Goal: Transaction & Acquisition: Obtain resource

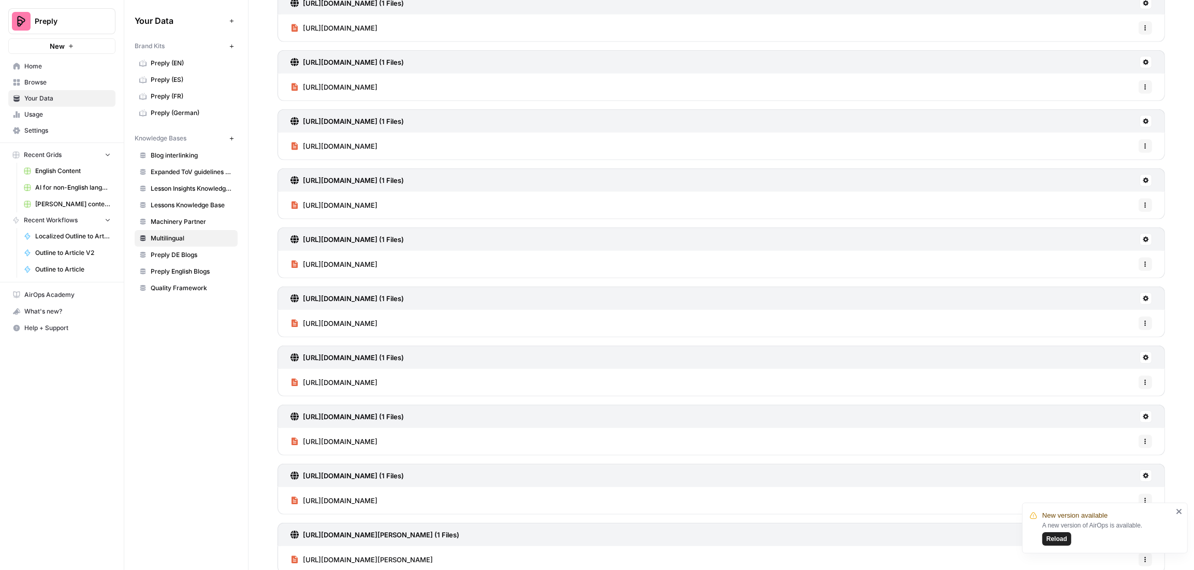
scroll to position [795, 0]
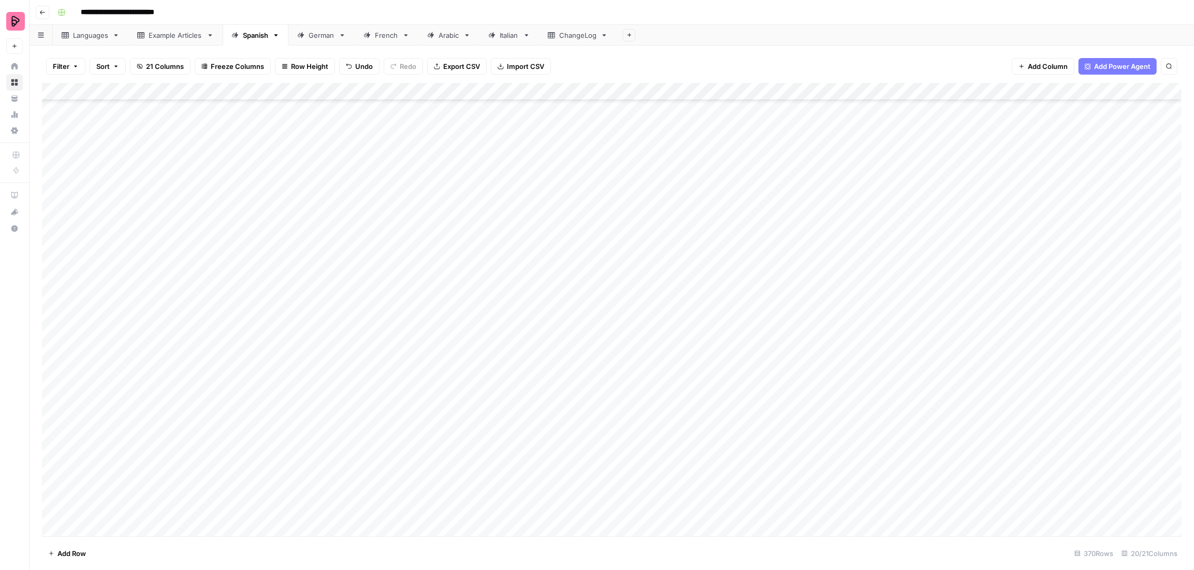
scroll to position [6094, 0]
click at [466, 513] on div "Add Column" at bounding box center [612, 309] width 1140 height 453
type textarea "*******"
click at [690, 509] on div "Add Column" at bounding box center [612, 309] width 1140 height 453
click at [570, 508] on div "Add Column" at bounding box center [612, 309] width 1140 height 453
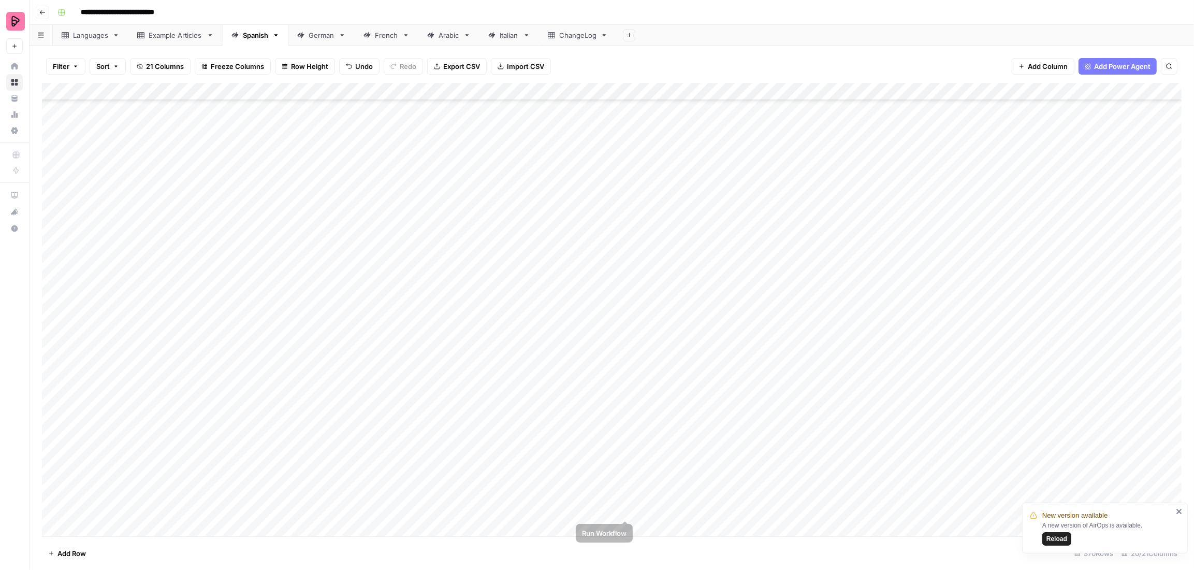
click at [628, 510] on div "Add Column" at bounding box center [612, 309] width 1140 height 453
click at [233, 523] on div "Add Column" at bounding box center [612, 309] width 1140 height 453
click at [397, 516] on div "Add Column" at bounding box center [612, 309] width 1140 height 453
click at [250, 510] on div "Add Column" at bounding box center [612, 309] width 1140 height 453
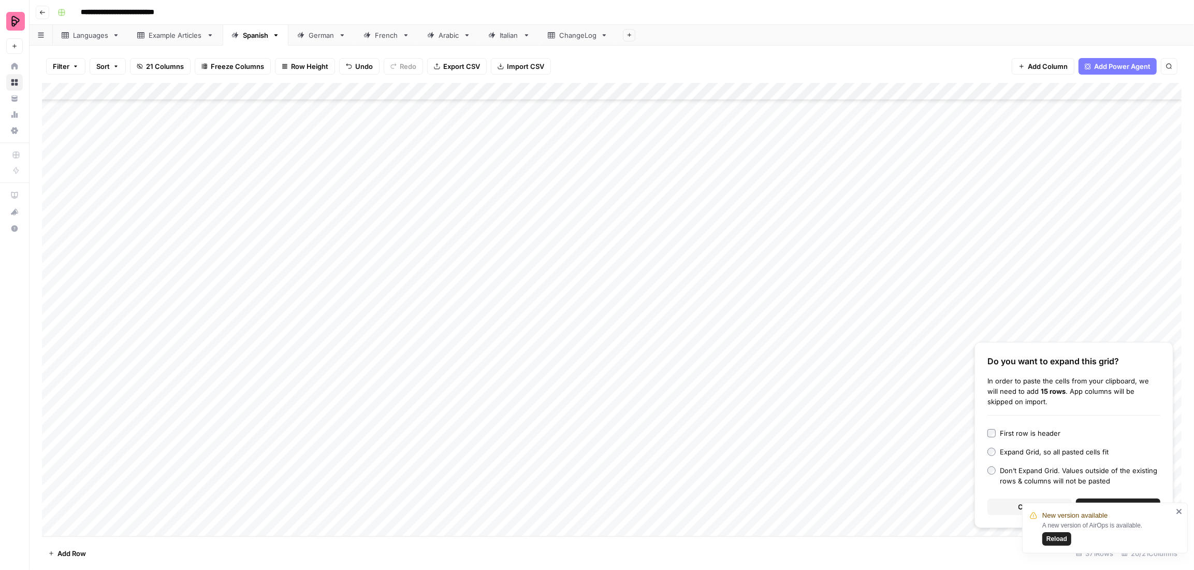
click at [1182, 510] on icon "close" at bounding box center [1179, 511] width 7 height 8
click at [1132, 507] on span "Continue" at bounding box center [1118, 506] width 30 height 10
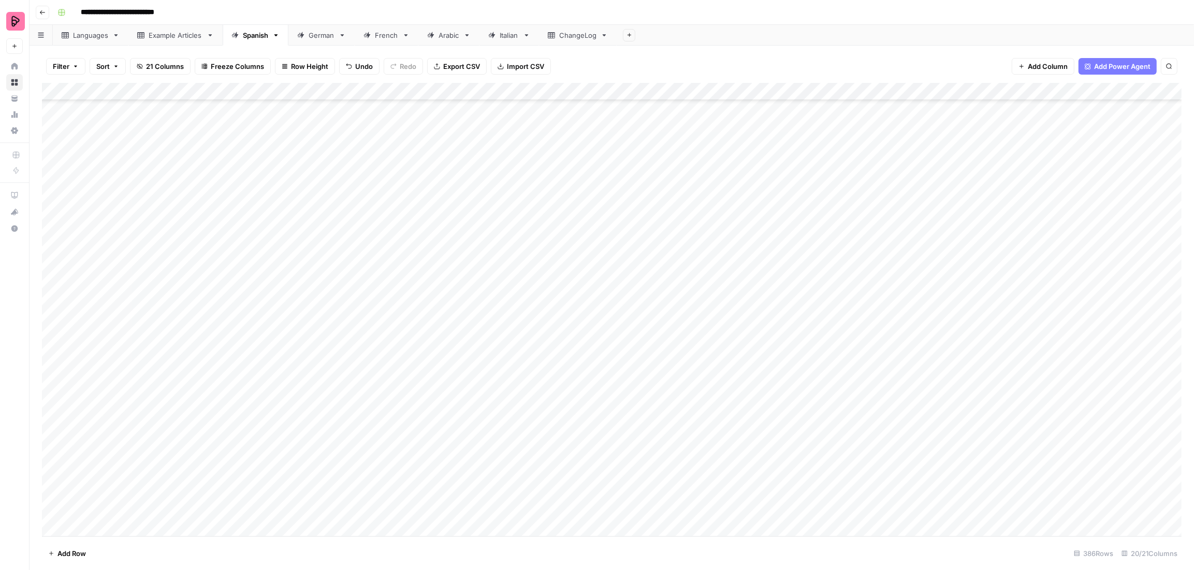
click at [492, 234] on div "Add Column" at bounding box center [612, 309] width 1140 height 453
drag, startPoint x: 487, startPoint y: 252, endPoint x: 488, endPoint y: 499, distance: 246.5
click at [488, 499] on div "Add Column" at bounding box center [612, 309] width 1140 height 453
click at [499, 266] on div "Add Column" at bounding box center [612, 309] width 1140 height 453
click at [487, 286] on div "Add Column" at bounding box center [612, 309] width 1140 height 453
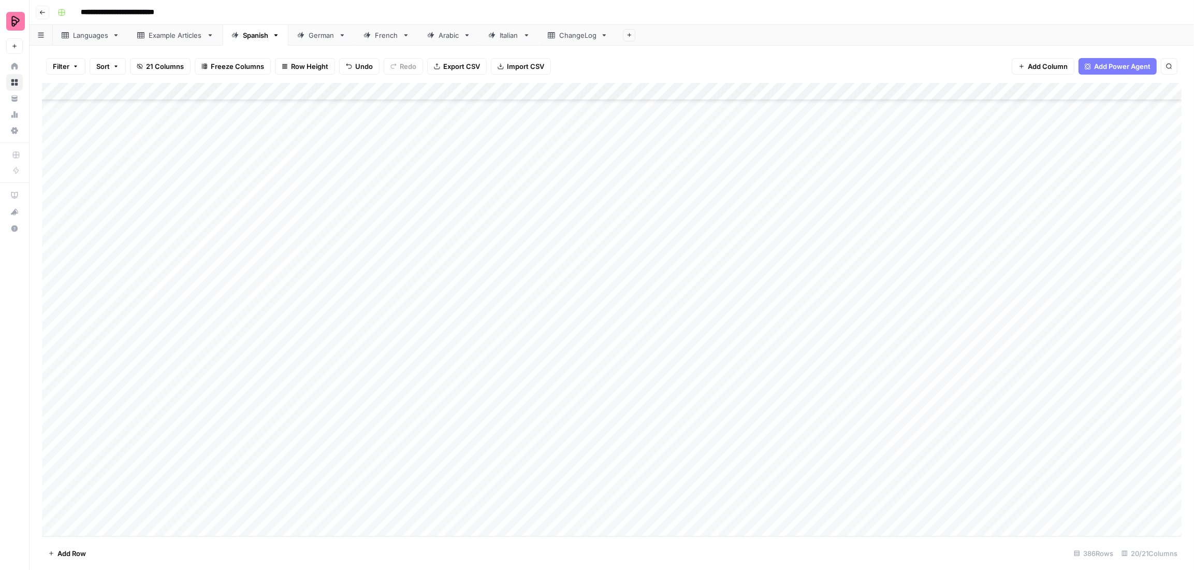
click at [486, 301] on div "Add Column" at bounding box center [612, 309] width 1140 height 453
click at [484, 321] on div "Add Column" at bounding box center [612, 309] width 1140 height 453
click at [483, 340] on div "Add Column" at bounding box center [612, 309] width 1140 height 453
click at [481, 357] on div "Add Column" at bounding box center [612, 309] width 1140 height 453
click at [479, 373] on div "Add Column" at bounding box center [612, 309] width 1140 height 453
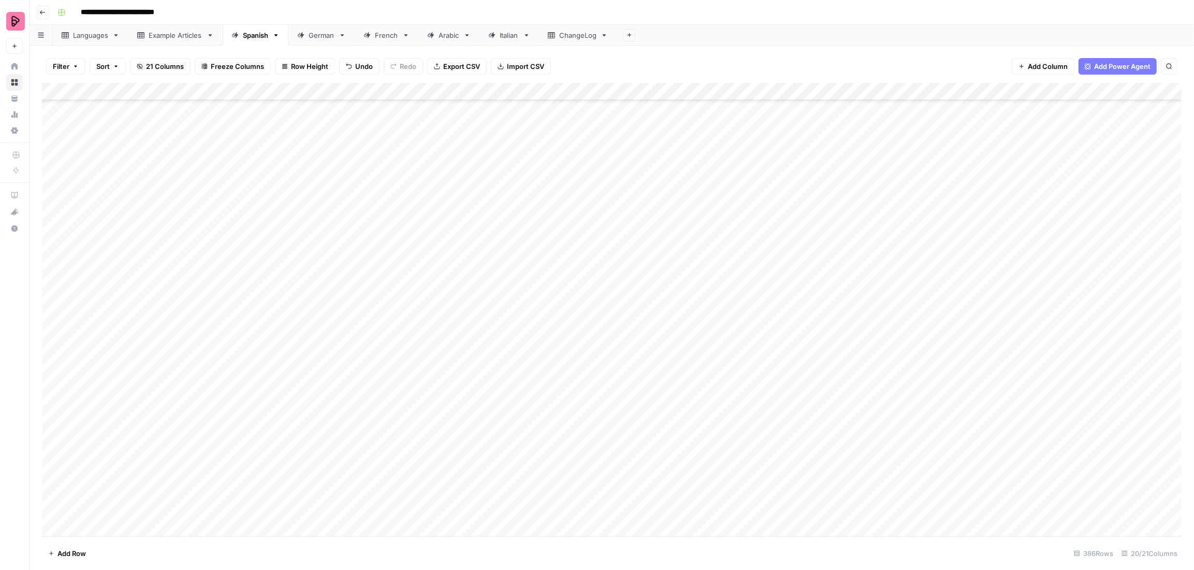
click at [477, 393] on div "Add Column" at bounding box center [612, 309] width 1140 height 453
click at [473, 411] on div "Add Column" at bounding box center [612, 309] width 1140 height 453
click at [473, 423] on div "Add Column" at bounding box center [612, 309] width 1140 height 453
click at [467, 446] on div "Add Column" at bounding box center [612, 309] width 1140 height 453
click at [464, 461] on div "Add Column" at bounding box center [612, 309] width 1140 height 453
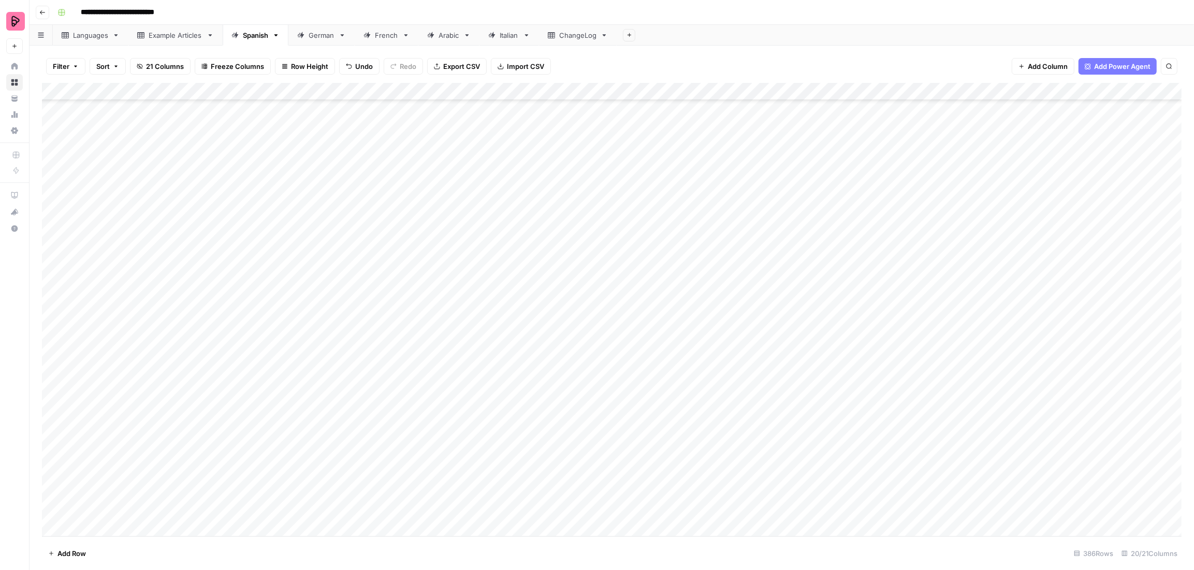
click at [460, 484] on div "Add Column" at bounding box center [612, 309] width 1140 height 453
click at [466, 473] on div "Add Column" at bounding box center [612, 309] width 1140 height 453
click at [583, 246] on div "Add Column" at bounding box center [612, 309] width 1140 height 453
click at [580, 264] on div "Add Column" at bounding box center [612, 309] width 1140 height 453
click at [580, 275] on div "Add Column" at bounding box center [612, 309] width 1140 height 453
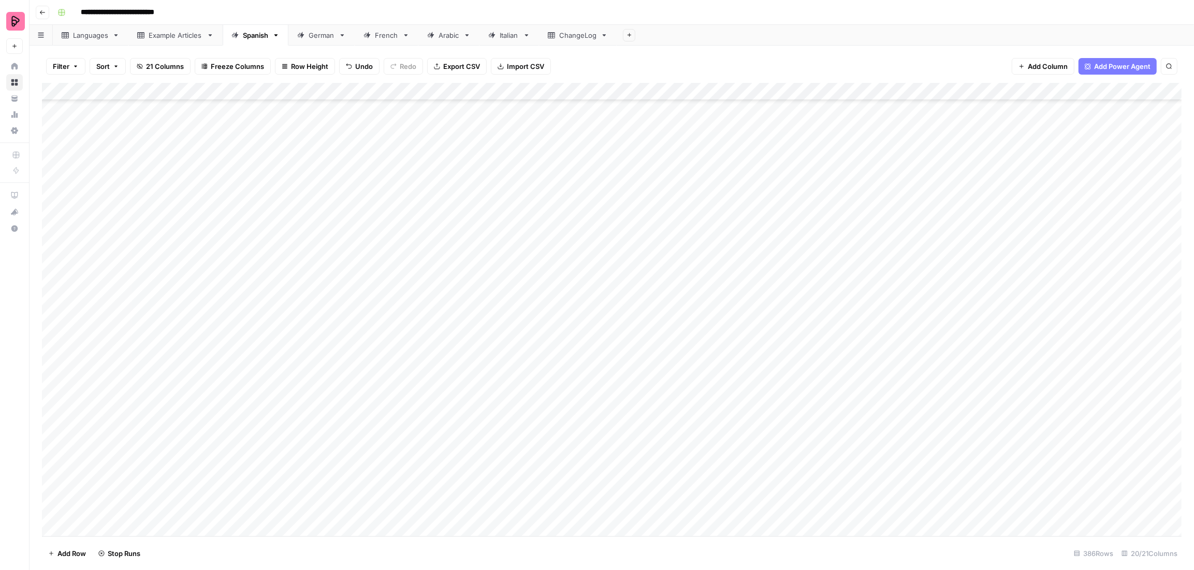
click at [579, 296] on div "Add Column" at bounding box center [612, 309] width 1140 height 453
click at [578, 319] on div "Add Column" at bounding box center [612, 309] width 1140 height 453
click at [575, 339] on div "Add Column" at bounding box center [612, 309] width 1140 height 453
click at [574, 357] on div "Add Column" at bounding box center [612, 309] width 1140 height 453
click at [573, 373] on div "Add Column" at bounding box center [612, 309] width 1140 height 453
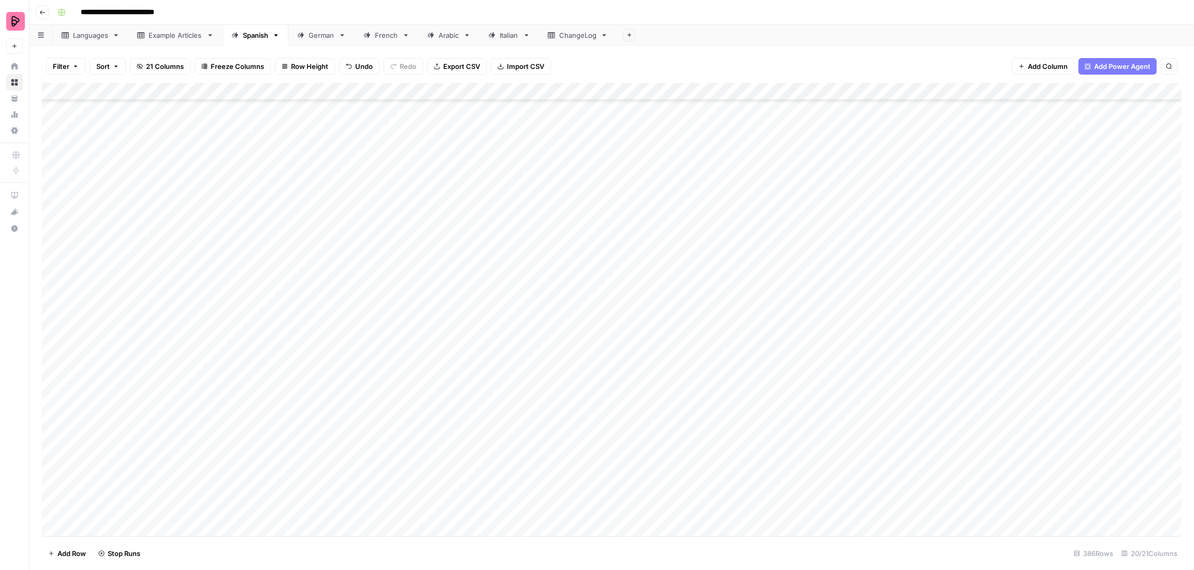
click at [571, 385] on div "Add Column" at bounding box center [612, 309] width 1140 height 453
click at [569, 398] on div "Add Column" at bounding box center [612, 309] width 1140 height 453
click at [568, 425] on div "Add Column" at bounding box center [612, 309] width 1140 height 453
click at [566, 444] on div "Add Column" at bounding box center [612, 309] width 1140 height 453
click at [564, 458] on div "Add Column" at bounding box center [612, 309] width 1140 height 453
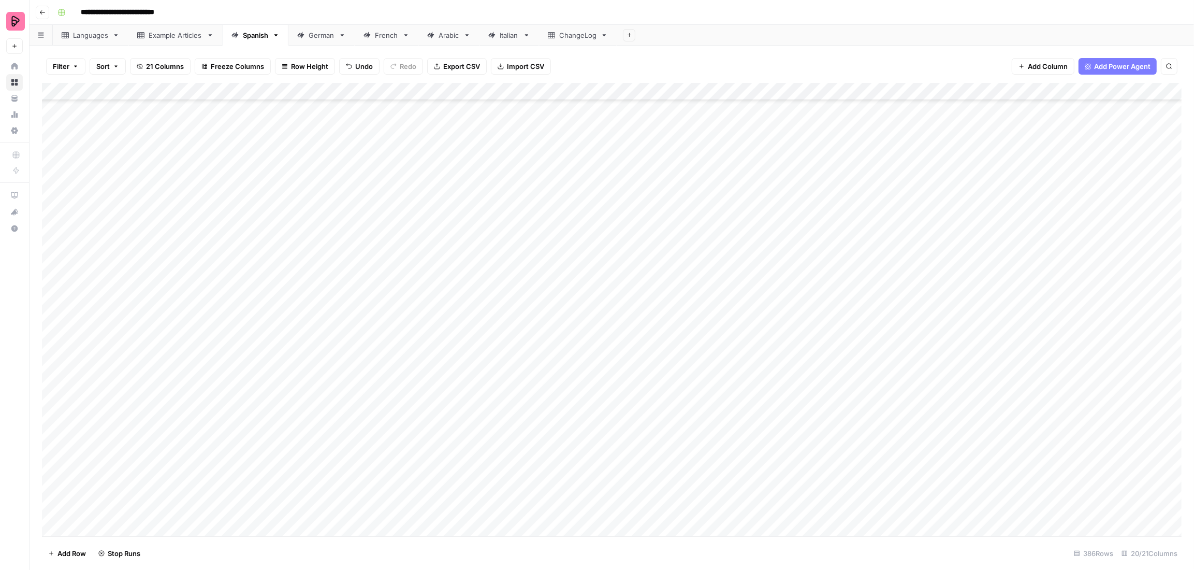
click at [562, 477] on div "Add Column" at bounding box center [612, 309] width 1140 height 453
click at [562, 488] on div "Add Column" at bounding box center [612, 309] width 1140 height 453
click at [579, 401] on div "Add Column" at bounding box center [612, 309] width 1140 height 453
click at [36, 254] on div "Filter Sort 21 Columns Freeze Columns Row Height Undo Redo Export CSV Import CS…" at bounding box center [612, 308] width 1165 height 524
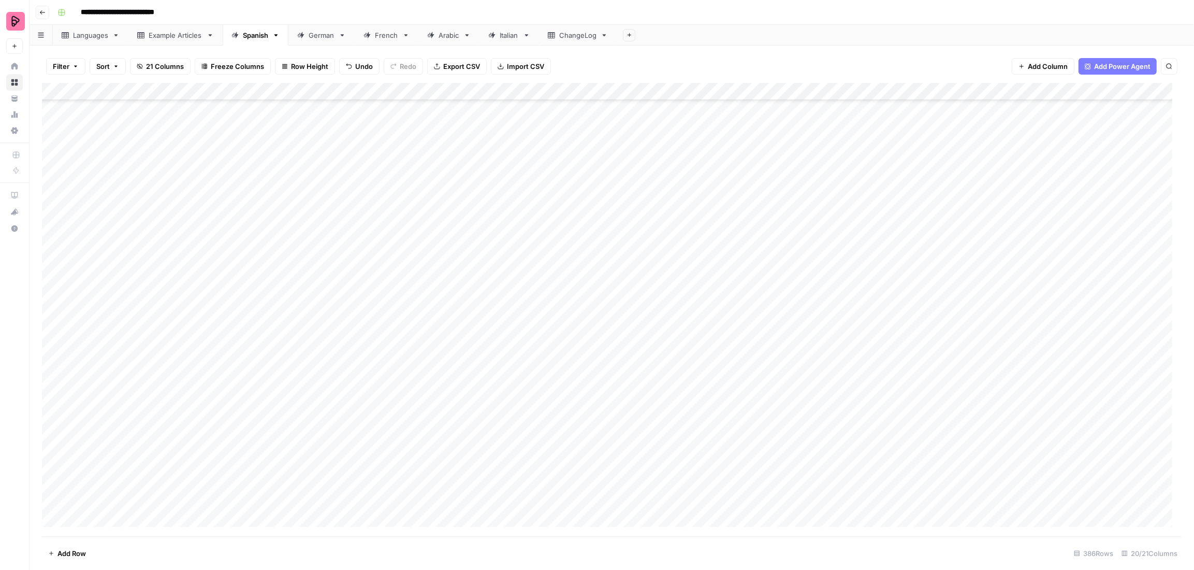
click at [41, 253] on div "Filter Sort 21 Columns Freeze Columns Row Height Undo Redo Export CSV Import CS…" at bounding box center [612, 308] width 1165 height 524
click at [53, 254] on div "Add Column" at bounding box center [612, 309] width 1140 height 453
click at [55, 273] on div "Add Column" at bounding box center [612, 309] width 1140 height 453
click at [55, 286] on div "Add Column" at bounding box center [612, 309] width 1140 height 453
click at [52, 305] on div "Add Column" at bounding box center [612, 309] width 1140 height 453
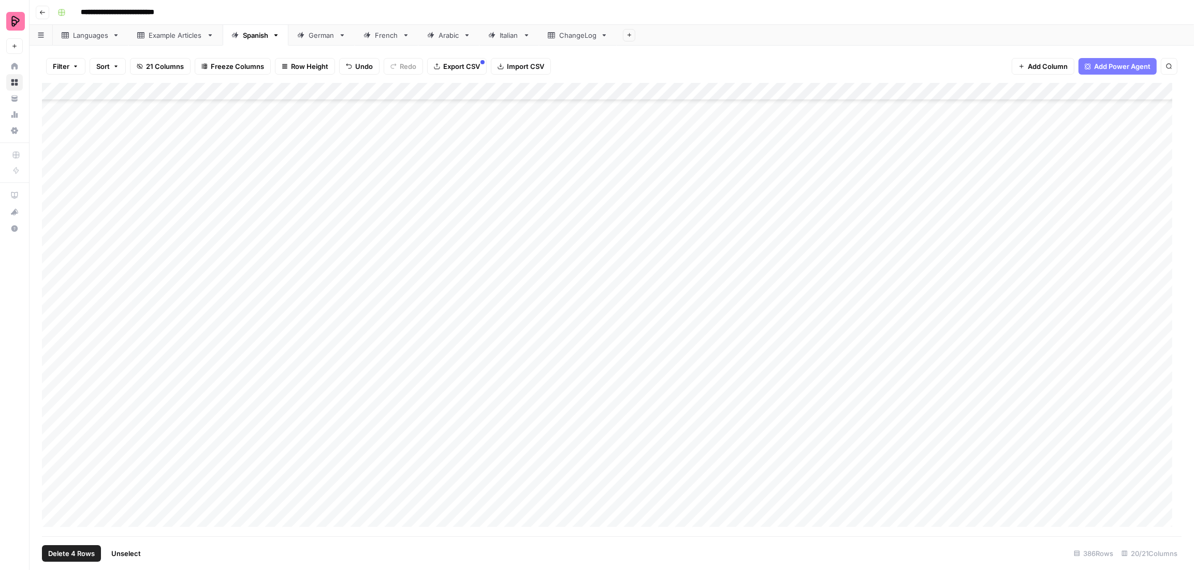
click at [52, 325] on div "Add Column" at bounding box center [612, 309] width 1140 height 453
click at [71, 555] on span "Delete 5 Rows" at bounding box center [71, 553] width 46 height 10
click at [561, 122] on span "Delete" at bounding box center [560, 119] width 22 height 10
click at [923, 304] on div "Add Column" at bounding box center [612, 309] width 1140 height 453
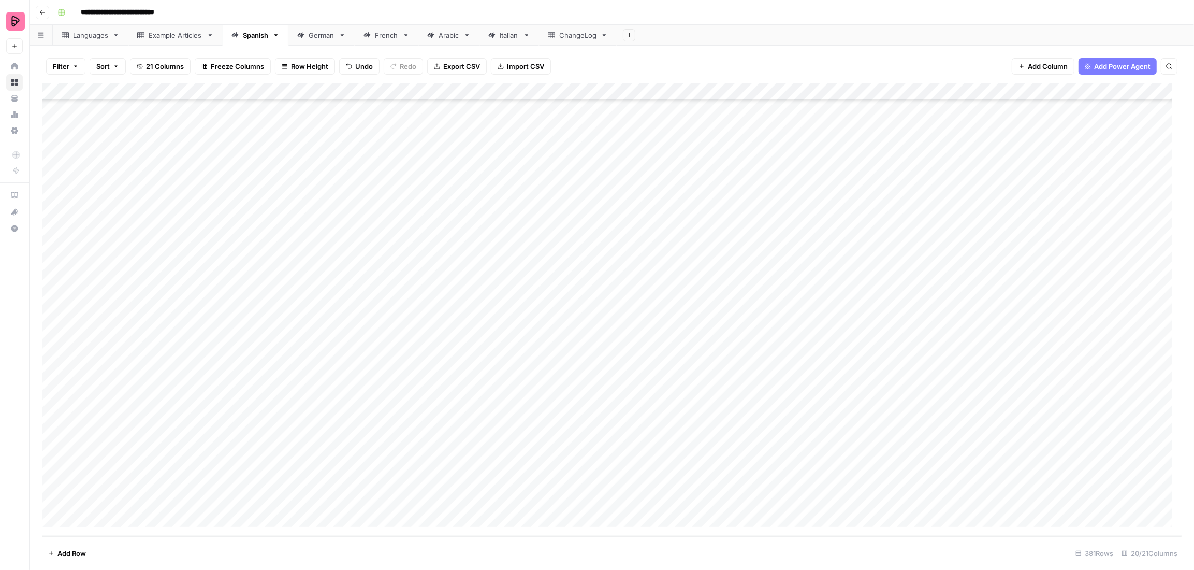
scroll to position [6298, 0]
click at [242, 498] on div "Add Column" at bounding box center [612, 309] width 1140 height 453
click at [472, 501] on div "Add Column" at bounding box center [612, 309] width 1140 height 453
type textarea "*******"
click at [701, 501] on div "Add Column" at bounding box center [612, 309] width 1140 height 453
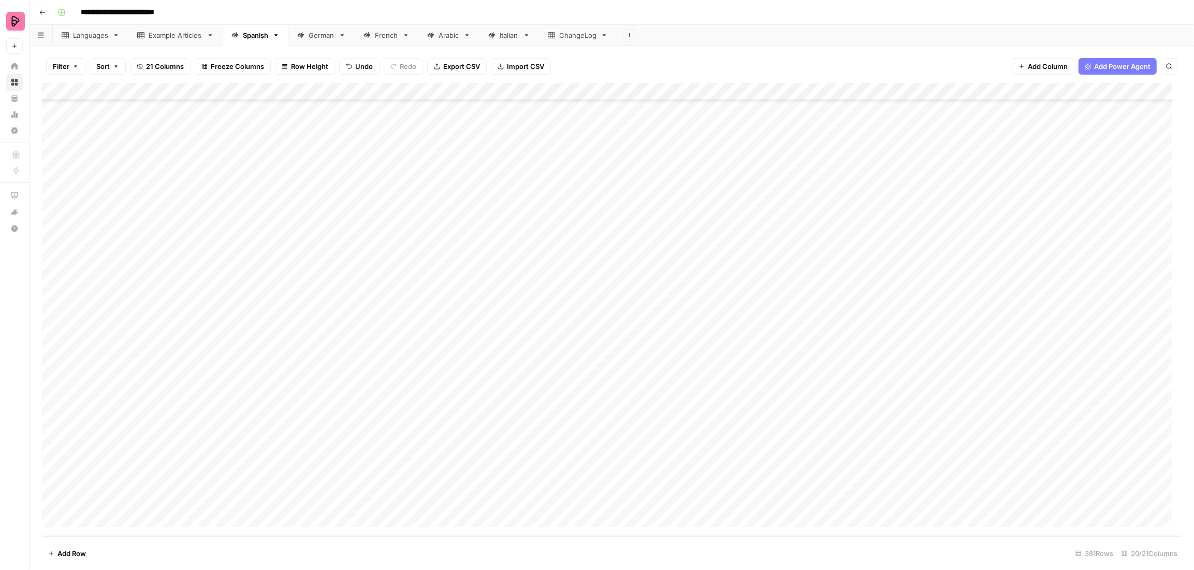
click at [583, 502] on div "Add Column" at bounding box center [612, 309] width 1140 height 453
click at [324, 39] on div "German" at bounding box center [322, 35] width 26 height 10
click at [473, 480] on div "Add Column" at bounding box center [612, 309] width 1140 height 453
click at [186, 495] on div "Add Column" at bounding box center [612, 309] width 1140 height 453
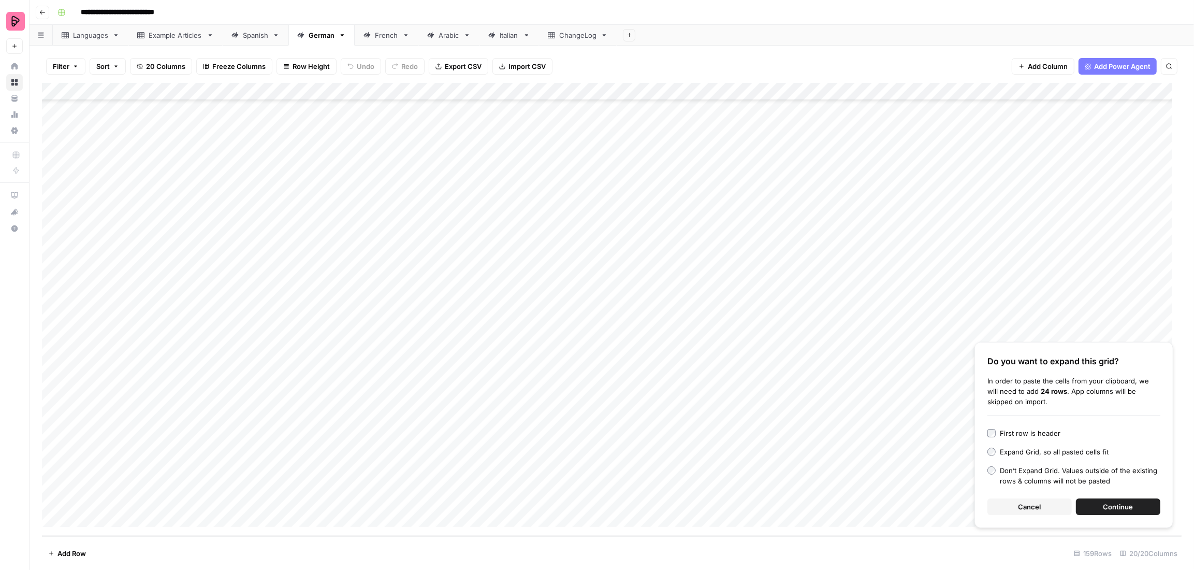
click at [1123, 508] on span "Continue" at bounding box center [1118, 506] width 30 height 10
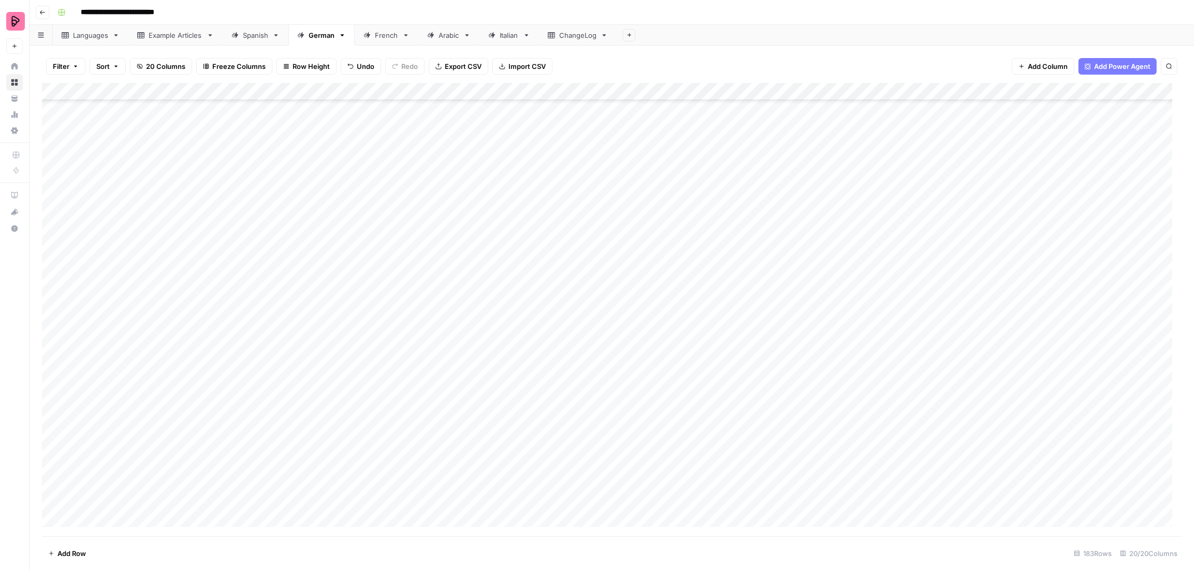
scroll to position [0, 0]
click at [336, 91] on div "Add Column" at bounding box center [612, 309] width 1140 height 453
click at [336, 91] on div at bounding box center [356, 93] width 123 height 21
click at [329, 119] on input "vocab" at bounding box center [356, 116] width 105 height 10
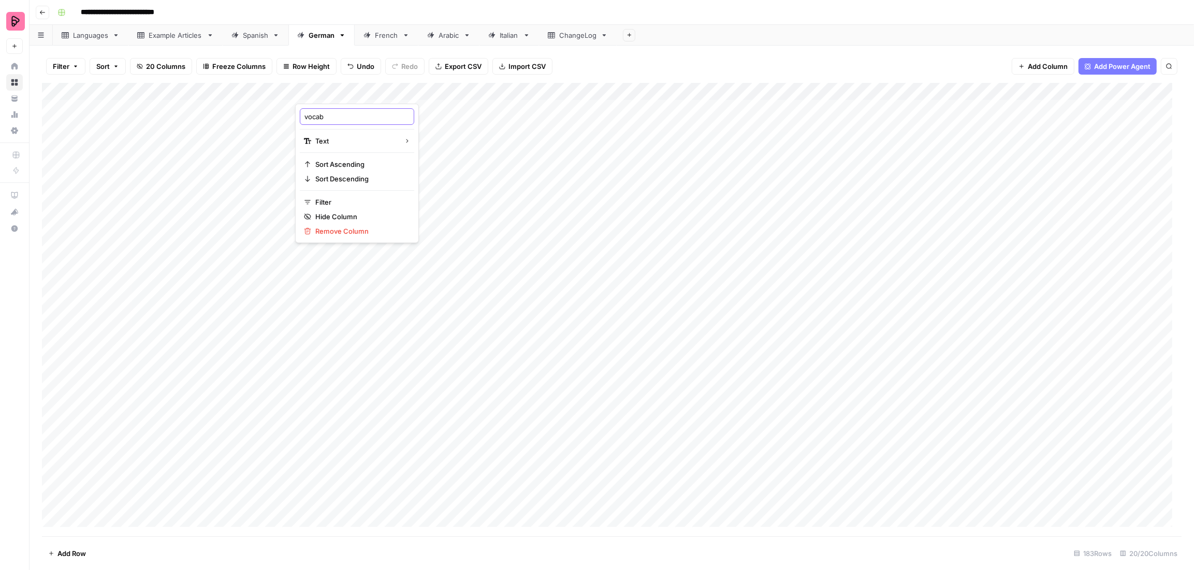
click at [329, 119] on input "vocab" at bounding box center [356, 116] width 105 height 10
type input "Content Type"
click at [464, 91] on div "Add Column" at bounding box center [612, 309] width 1140 height 453
click at [464, 91] on div at bounding box center [464, 93] width 94 height 21
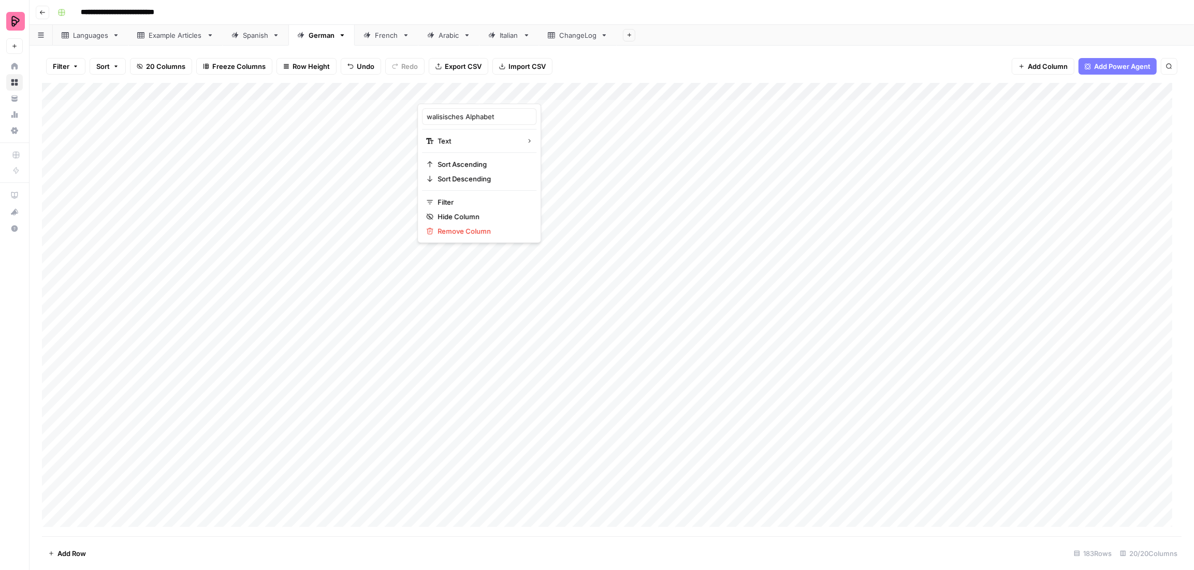
click at [464, 91] on div at bounding box center [464, 93] width 94 height 21
click at [469, 111] on input "walisisches Alphabet" at bounding box center [479, 116] width 105 height 10
type input "Keywords"
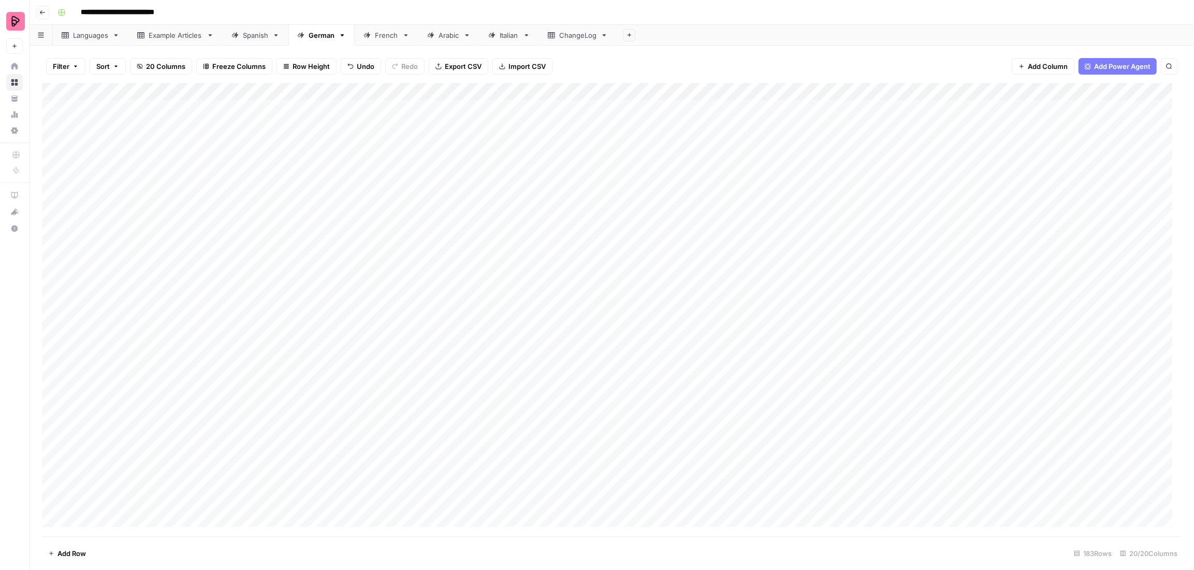
click at [260, 35] on div "Spanish" at bounding box center [255, 35] width 25 height 10
click at [334, 90] on div "Add Column" at bounding box center [612, 309] width 1140 height 453
click at [337, 77] on div "Filter Sort 21 Columns Freeze Columns Row Height Undo Redo Export CSV Import CS…" at bounding box center [612, 66] width 1140 height 33
click at [322, 28] on link "German" at bounding box center [321, 35] width 66 height 21
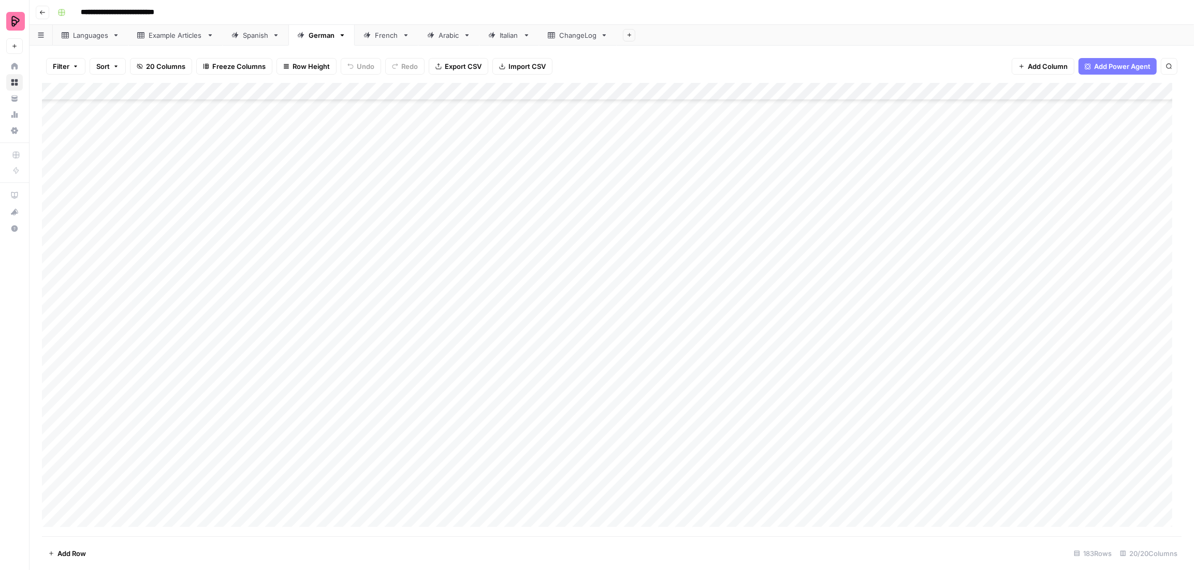
scroll to position [2615, 0]
click at [554, 272] on div "Add Column" at bounding box center [612, 309] width 1140 height 453
click at [555, 293] on div "Add Column" at bounding box center [612, 309] width 1140 height 453
click at [556, 313] on div "Add Column" at bounding box center [612, 309] width 1140 height 453
click at [555, 327] on div "Add Column" at bounding box center [612, 309] width 1140 height 453
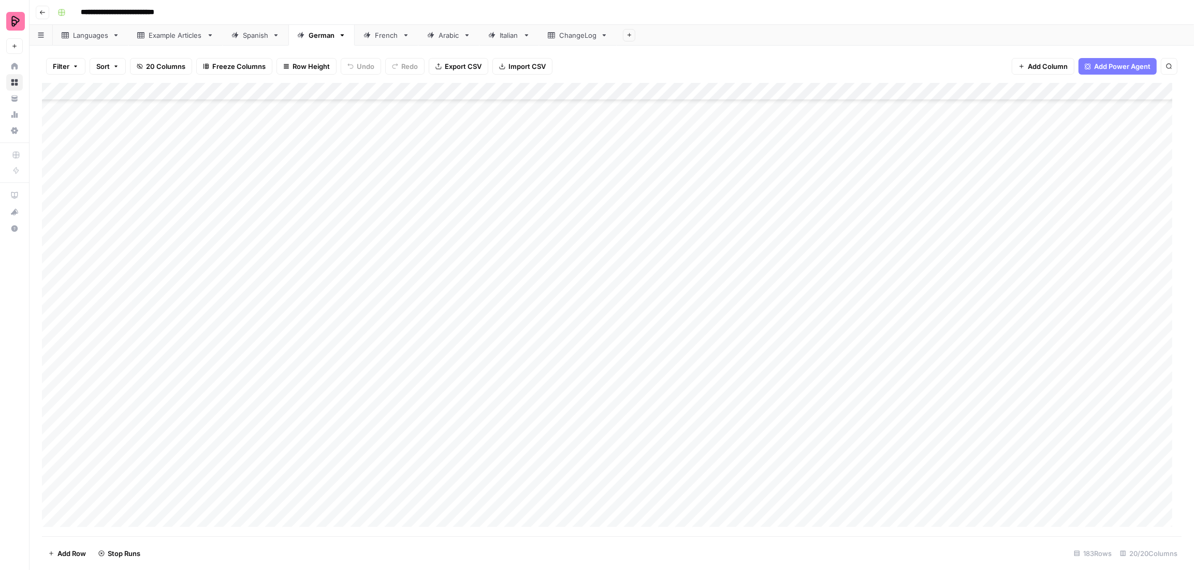
click at [554, 344] on div "Add Column" at bounding box center [612, 309] width 1140 height 453
click at [554, 361] on div "Add Column" at bounding box center [612, 309] width 1140 height 453
click at [552, 379] on div "Add Column" at bounding box center [612, 309] width 1140 height 453
click at [554, 396] on div "Add Column" at bounding box center [612, 309] width 1140 height 453
click at [554, 412] on div "Add Column" at bounding box center [612, 309] width 1140 height 453
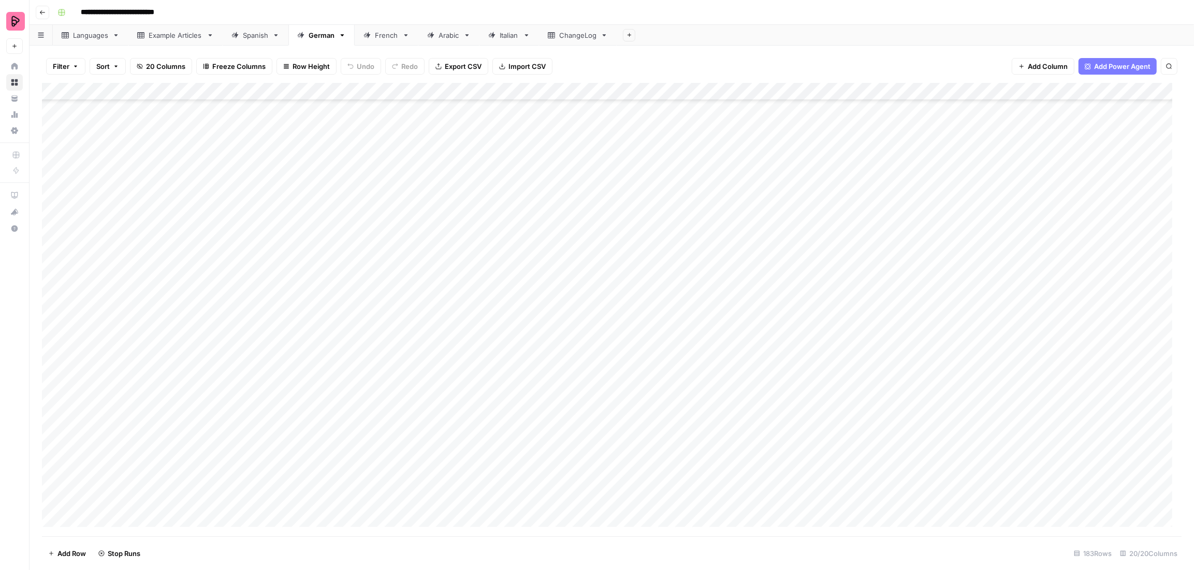
click at [551, 427] on div "Add Column" at bounding box center [612, 309] width 1140 height 453
click at [551, 396] on div "Add Column" at bounding box center [612, 309] width 1140 height 453
click at [547, 448] on div "Add Column" at bounding box center [612, 309] width 1140 height 453
click at [555, 468] on div "Add Column" at bounding box center [612, 309] width 1140 height 453
click at [557, 486] on div "Add Column" at bounding box center [612, 309] width 1140 height 453
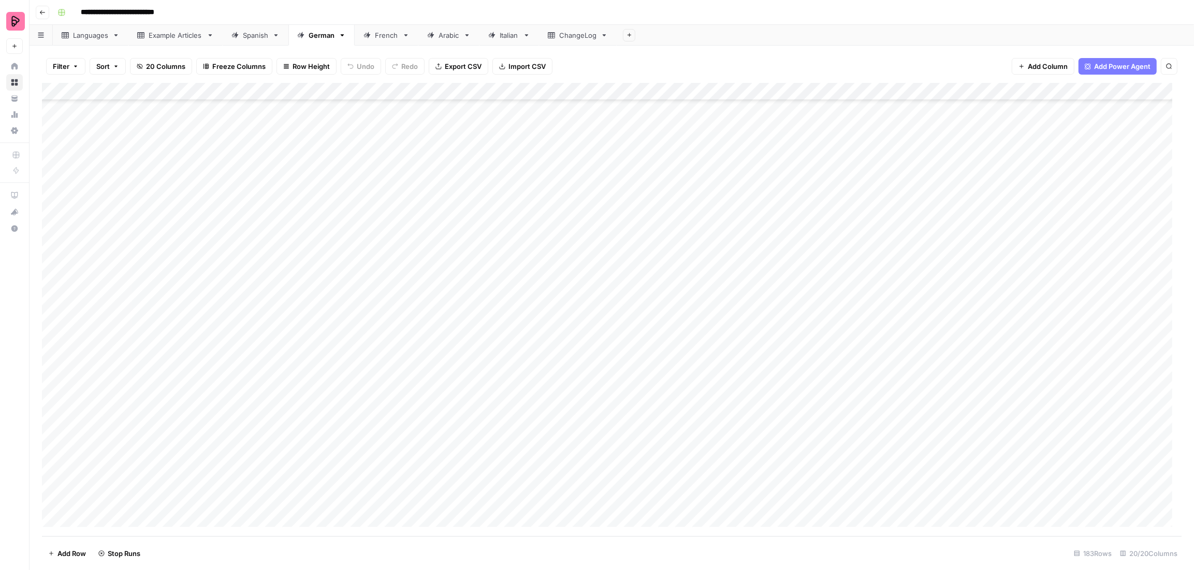
scroll to position [2812, 0]
click at [554, 308] on div "Add Column" at bounding box center [612, 309] width 1140 height 453
click at [554, 326] on div "Add Column" at bounding box center [612, 309] width 1140 height 453
click at [551, 342] on div "Add Column" at bounding box center [612, 309] width 1140 height 453
click at [552, 359] on div "Add Column" at bounding box center [612, 309] width 1140 height 453
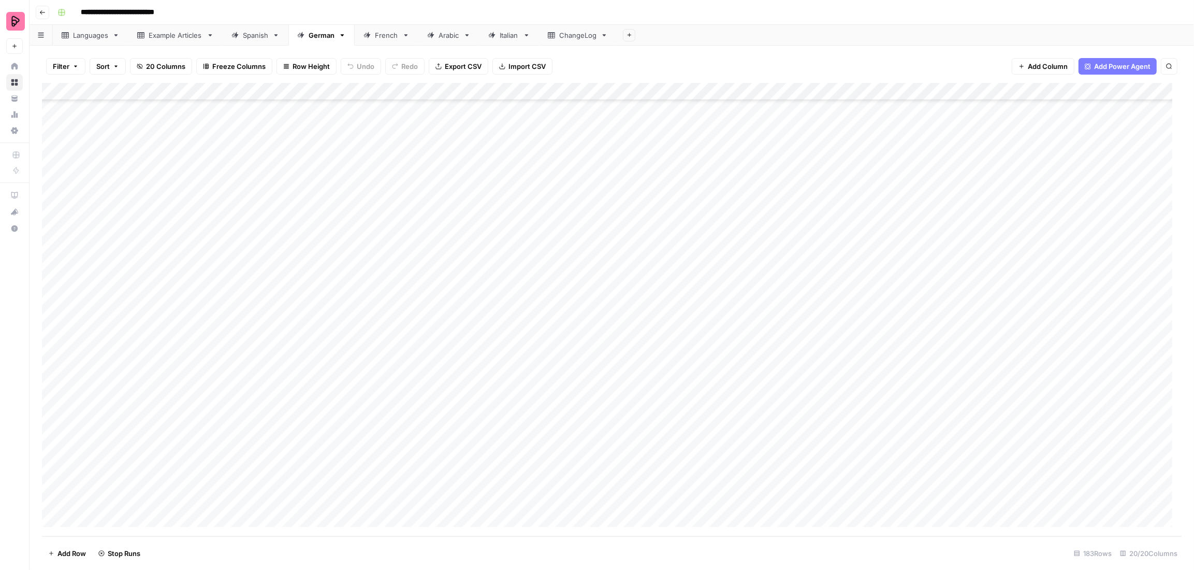
click at [552, 376] on div "Add Column" at bounding box center [612, 309] width 1140 height 453
click at [552, 392] on div "Add Column" at bounding box center [612, 309] width 1140 height 453
click at [551, 413] on div "Add Column" at bounding box center [612, 309] width 1140 height 453
click at [546, 428] on div "Add Column" at bounding box center [612, 309] width 1140 height 453
click at [549, 446] on div "Add Column" at bounding box center [612, 309] width 1140 height 453
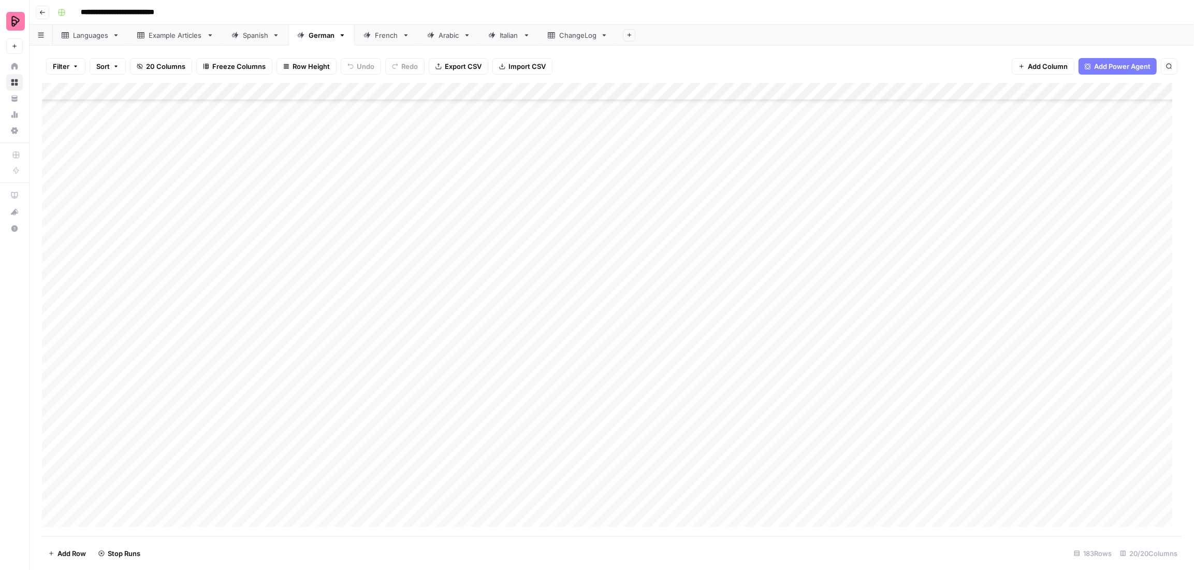
click at [551, 460] on div "Add Column" at bounding box center [612, 309] width 1140 height 453
click at [552, 483] on div "Add Column" at bounding box center [612, 309] width 1140 height 453
click at [557, 185] on div "Add Column" at bounding box center [612, 309] width 1140 height 453
click at [582, 184] on div "Add Column" at bounding box center [612, 309] width 1140 height 453
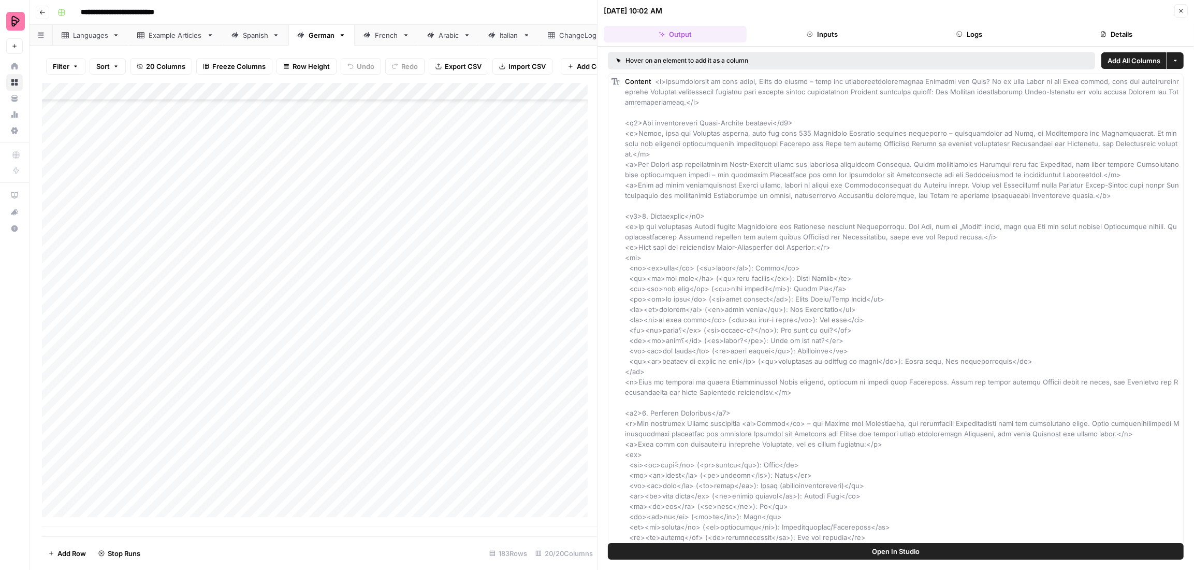
click at [1094, 32] on button "Details" at bounding box center [1116, 34] width 143 height 17
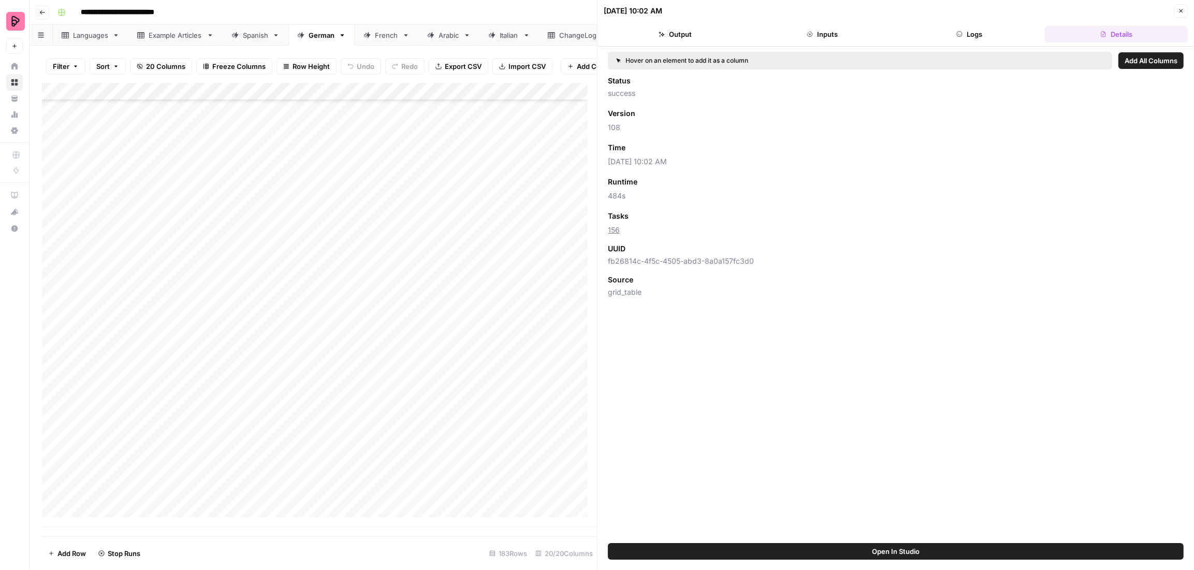
click at [978, 28] on button "Logs" at bounding box center [969, 34] width 143 height 17
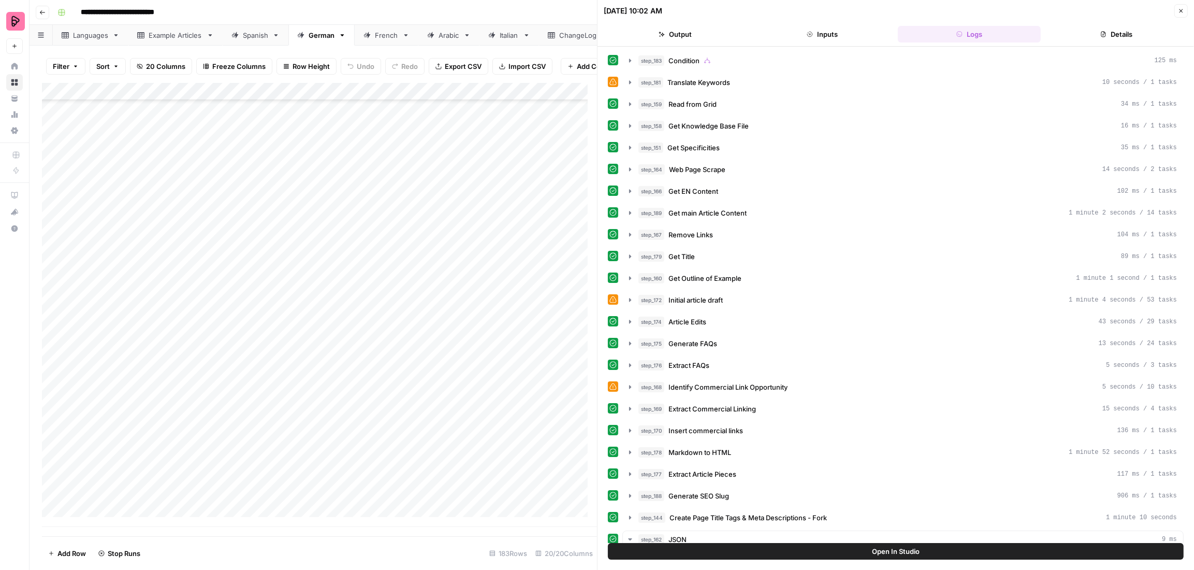
click at [1087, 36] on button "Details" at bounding box center [1116, 34] width 143 height 17
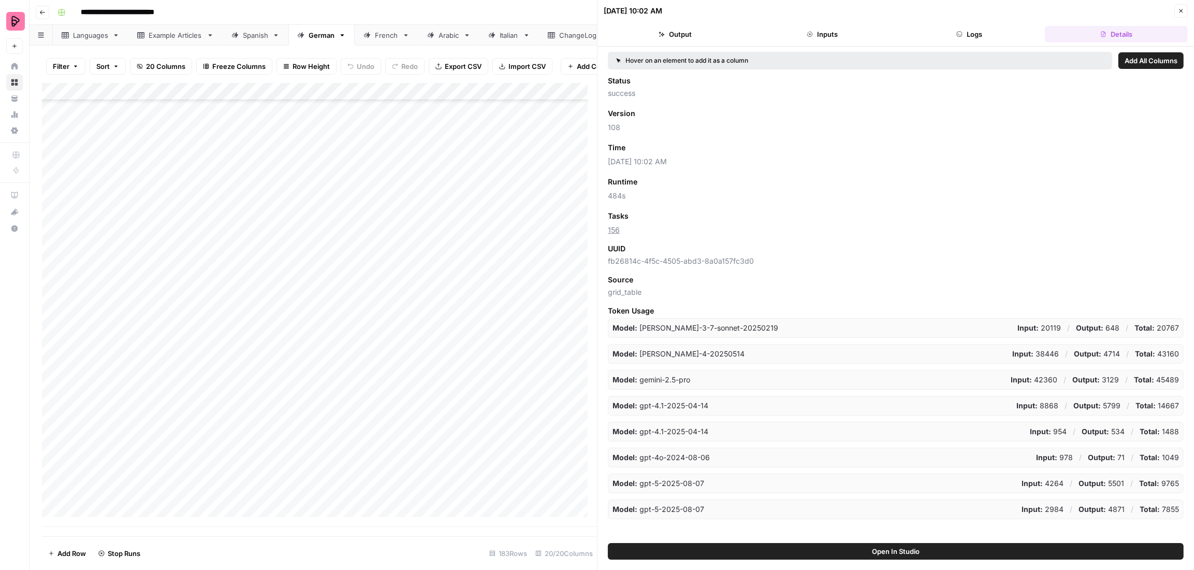
click at [1178, 9] on icon "button" at bounding box center [1181, 11] width 6 height 6
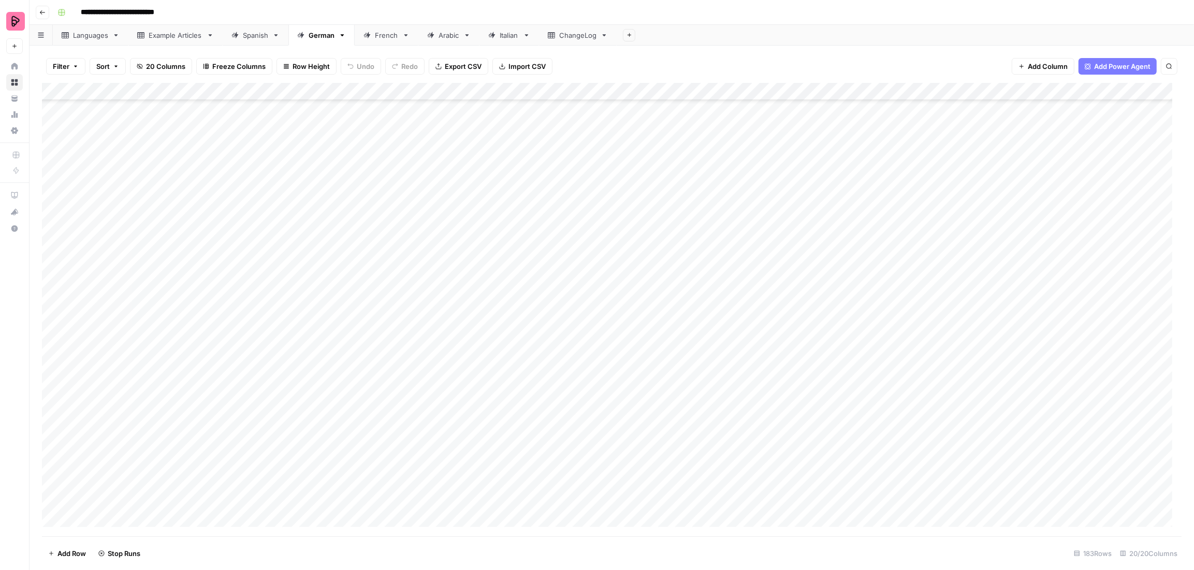
scroll to position [2812, 0]
click at [152, 500] on div "Add Column" at bounding box center [612, 309] width 1140 height 453
click at [559, 501] on div "Add Column" at bounding box center [612, 309] width 1140 height 453
click at [392, 33] on div "French" at bounding box center [386, 35] width 23 height 10
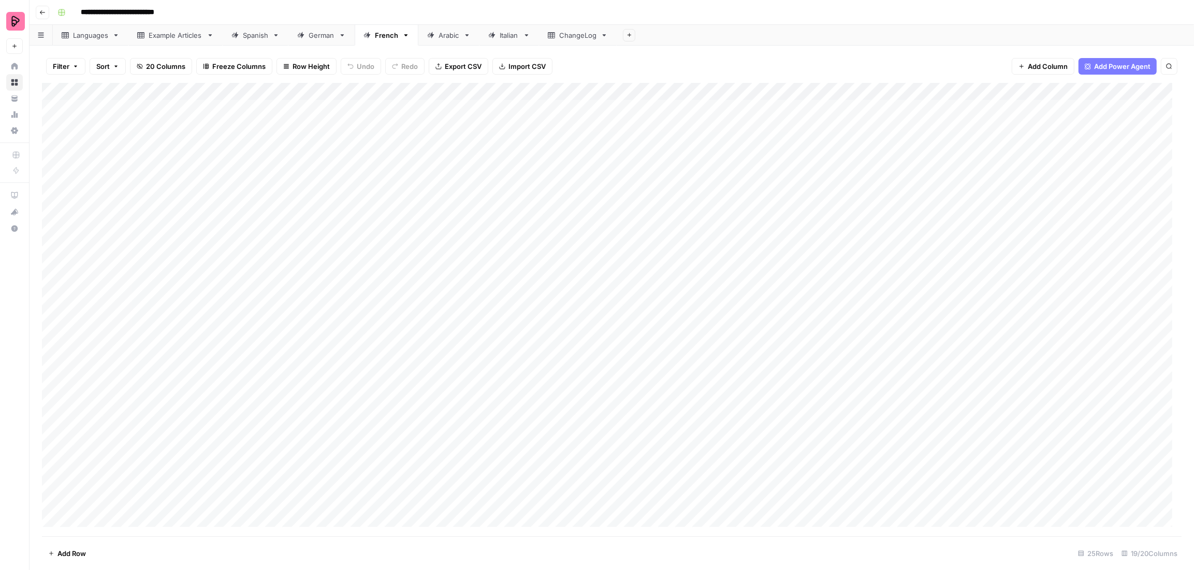
click at [319, 34] on div "German" at bounding box center [322, 35] width 26 height 10
click at [385, 36] on div "French" at bounding box center [386, 35] width 23 height 10
click at [329, 93] on div "Add Column" at bounding box center [612, 309] width 1140 height 453
click at [337, 89] on div at bounding box center [342, 93] width 94 height 21
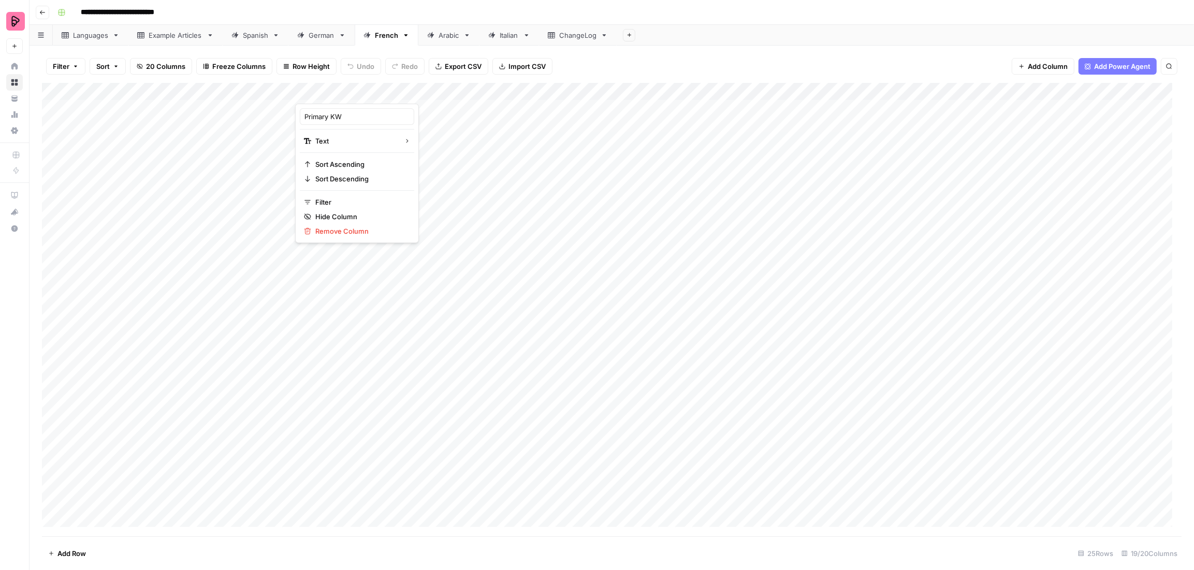
click at [337, 89] on div at bounding box center [342, 93] width 94 height 21
click at [343, 115] on input "Primary KW" at bounding box center [356, 116] width 105 height 10
click at [336, 86] on div "Add Column" at bounding box center [612, 309] width 1140 height 453
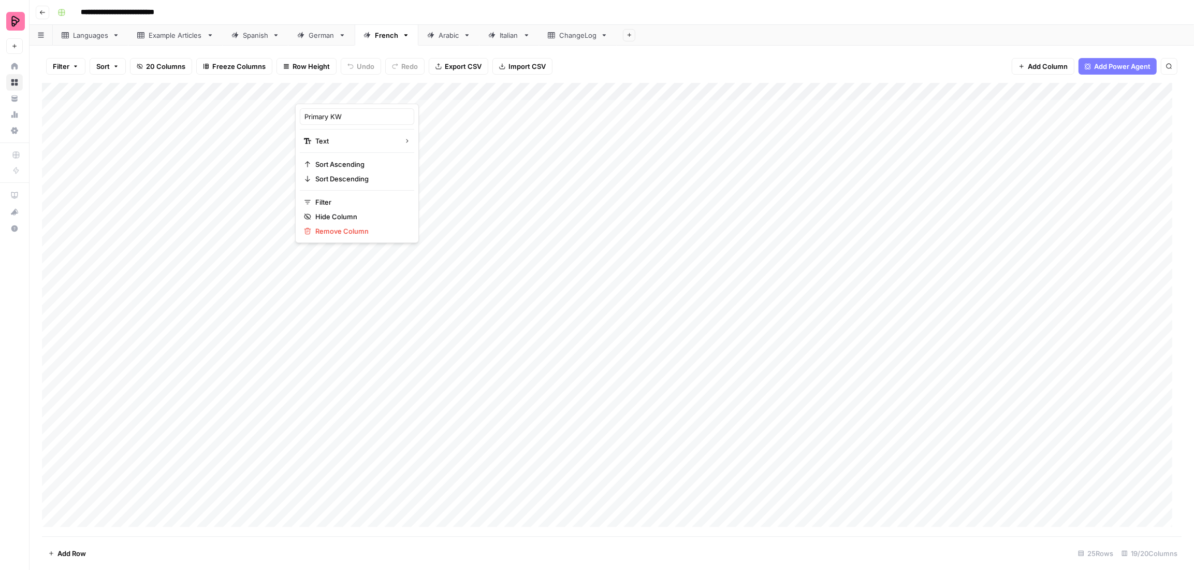
click at [336, 86] on div at bounding box center [342, 93] width 94 height 21
click at [328, 118] on input "Primary KW" at bounding box center [356, 116] width 105 height 10
click at [325, 42] on link "German" at bounding box center [321, 35] width 66 height 21
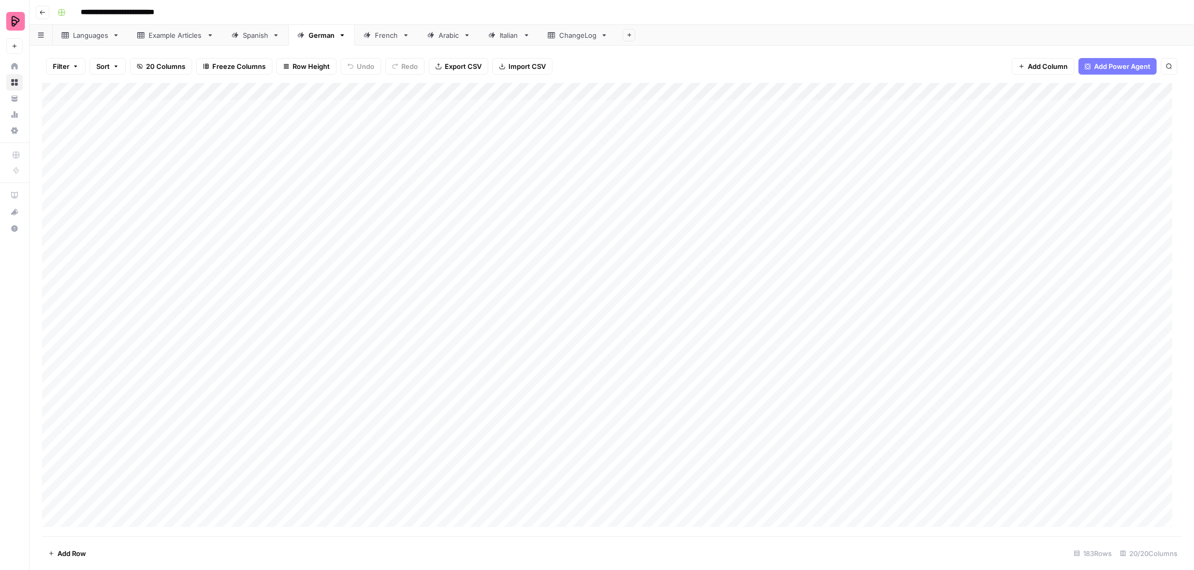
click at [446, 88] on div "Add Column" at bounding box center [612, 309] width 1140 height 453
click at [446, 88] on div at bounding box center [464, 93] width 94 height 21
click at [454, 122] on div "Keywords" at bounding box center [479, 116] width 114 height 17
click at [454, 122] on div "Add Column" at bounding box center [612, 309] width 1140 height 453
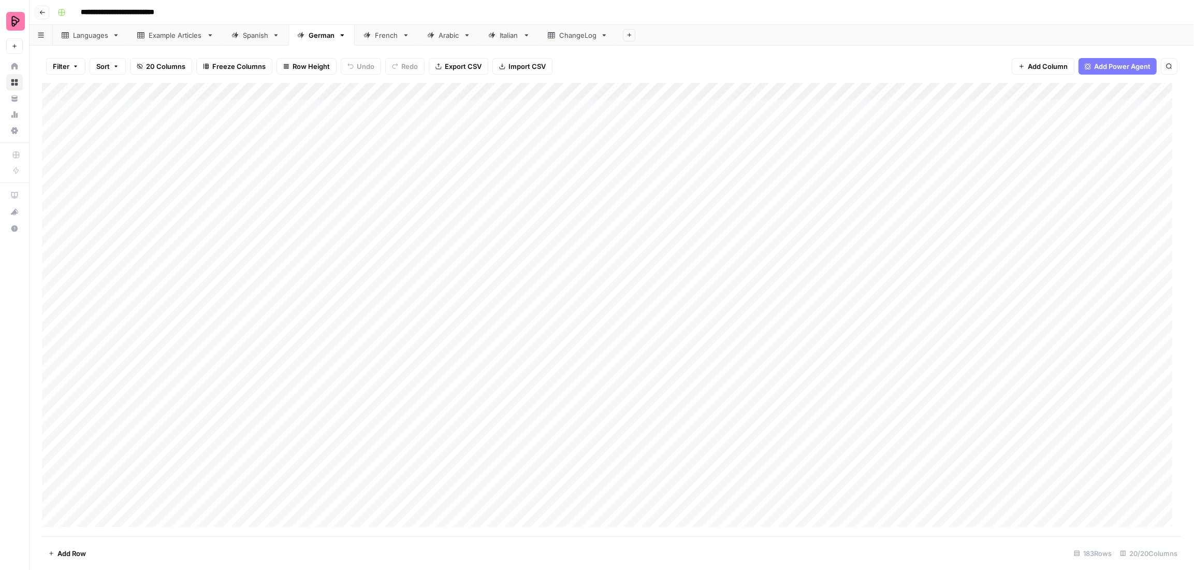
click at [455, 94] on div "Add Column" at bounding box center [612, 309] width 1140 height 453
click at [455, 94] on div at bounding box center [464, 93] width 94 height 21
click at [459, 119] on input "Keywords" at bounding box center [479, 116] width 105 height 10
click at [459, 118] on input "Keywords" at bounding box center [479, 116] width 105 height 10
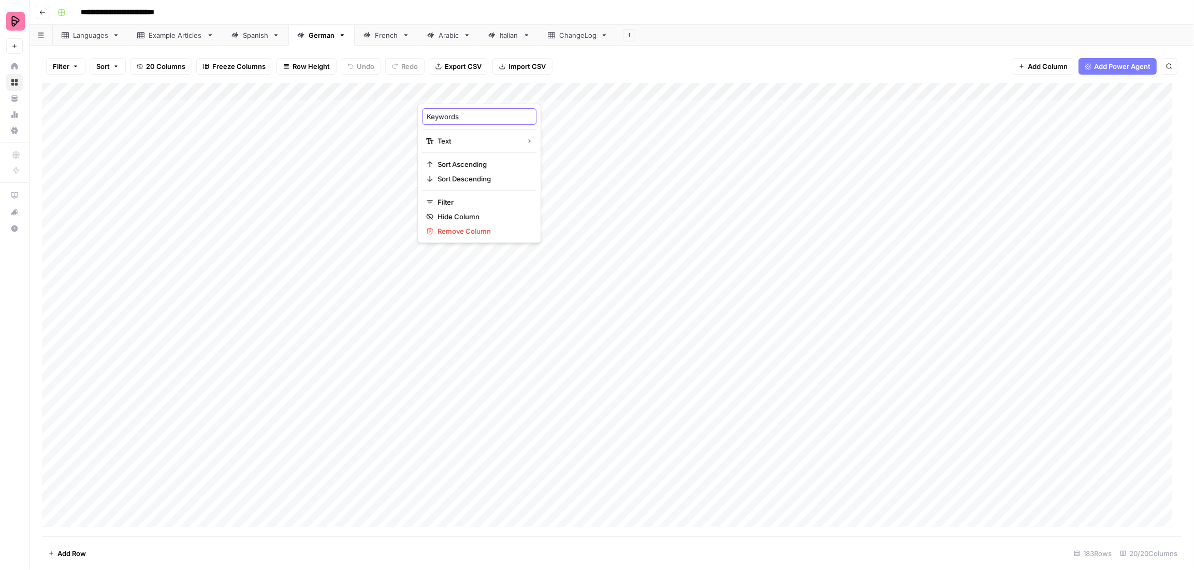
paste input "Primary KW"
type input "Primary KW"
click at [475, 231] on div "Add Column" at bounding box center [612, 309] width 1140 height 453
click at [387, 38] on div "French" at bounding box center [386, 35] width 23 height 10
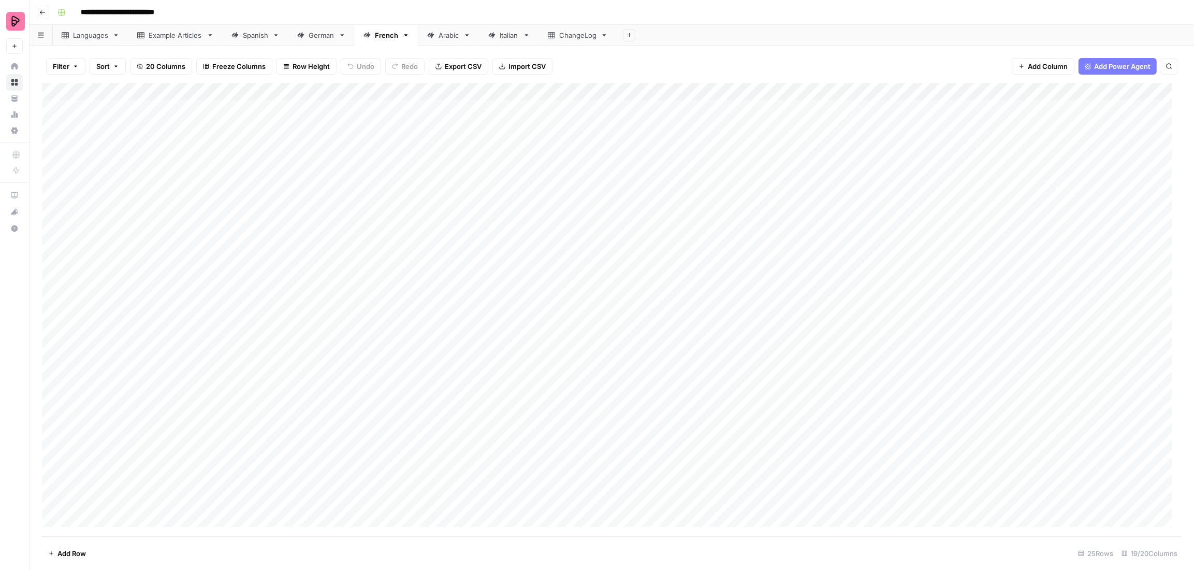
scroll to position [31, 0]
click at [567, 465] on div "Add Column" at bounding box center [612, 309] width 1140 height 453
click at [565, 482] on div "Add Column" at bounding box center [612, 309] width 1140 height 453
click at [565, 500] on div "Add Column" at bounding box center [612, 309] width 1140 height 453
click at [166, 39] on div "Example Articles" at bounding box center [176, 35] width 54 height 10
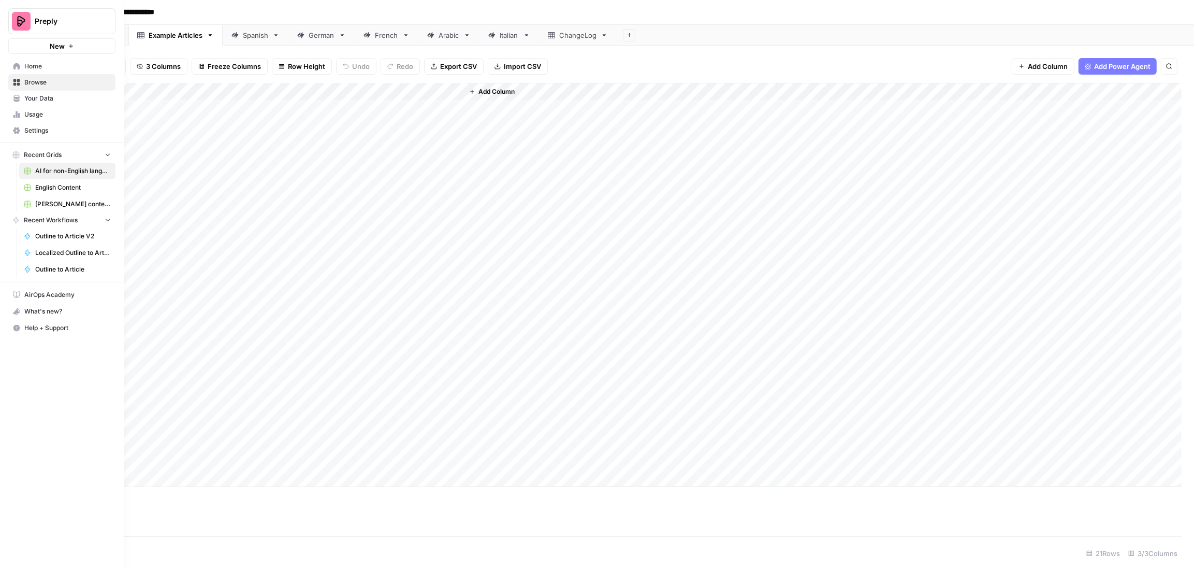
click at [45, 98] on span "Your Data" at bounding box center [67, 98] width 86 height 9
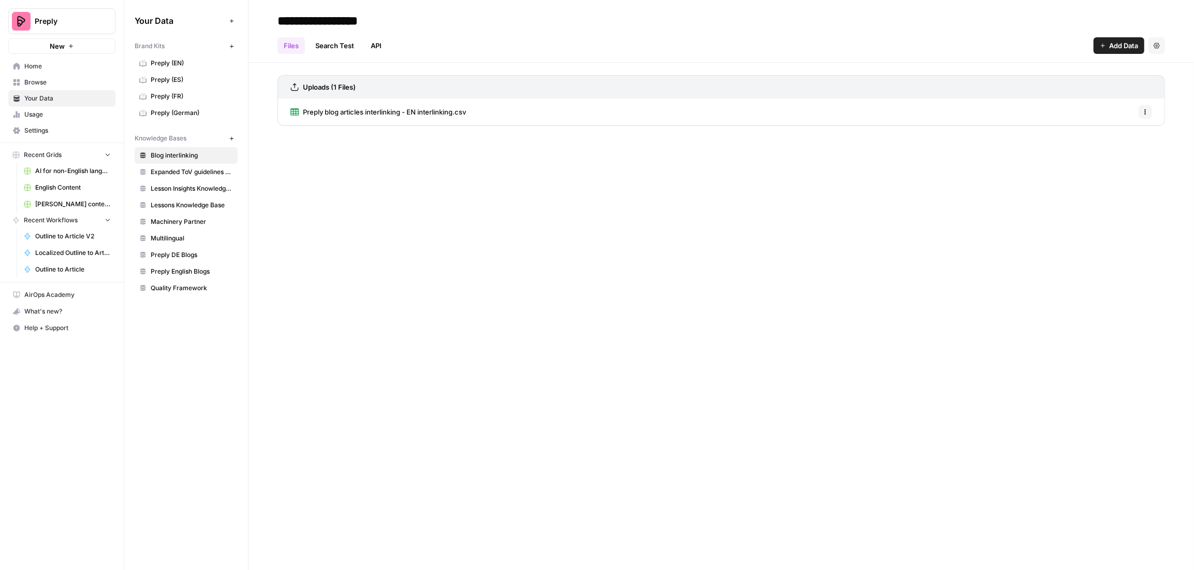
click at [186, 234] on span "Multilingual" at bounding box center [192, 238] width 82 height 9
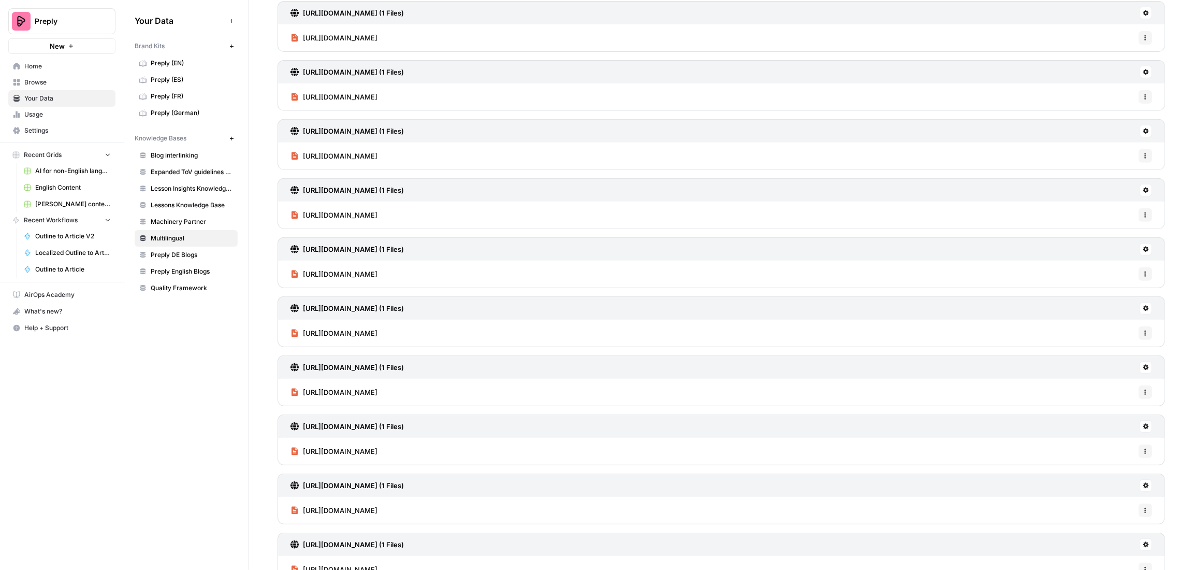
scroll to position [464, 0]
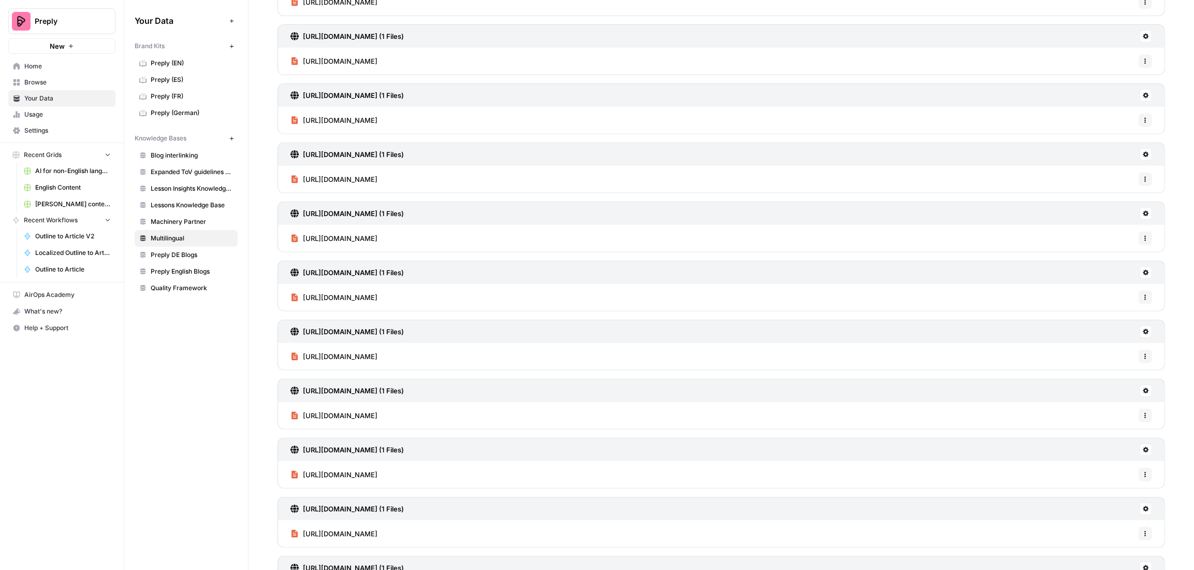
click at [67, 167] on span "AI for non-English languages" at bounding box center [73, 170] width 76 height 9
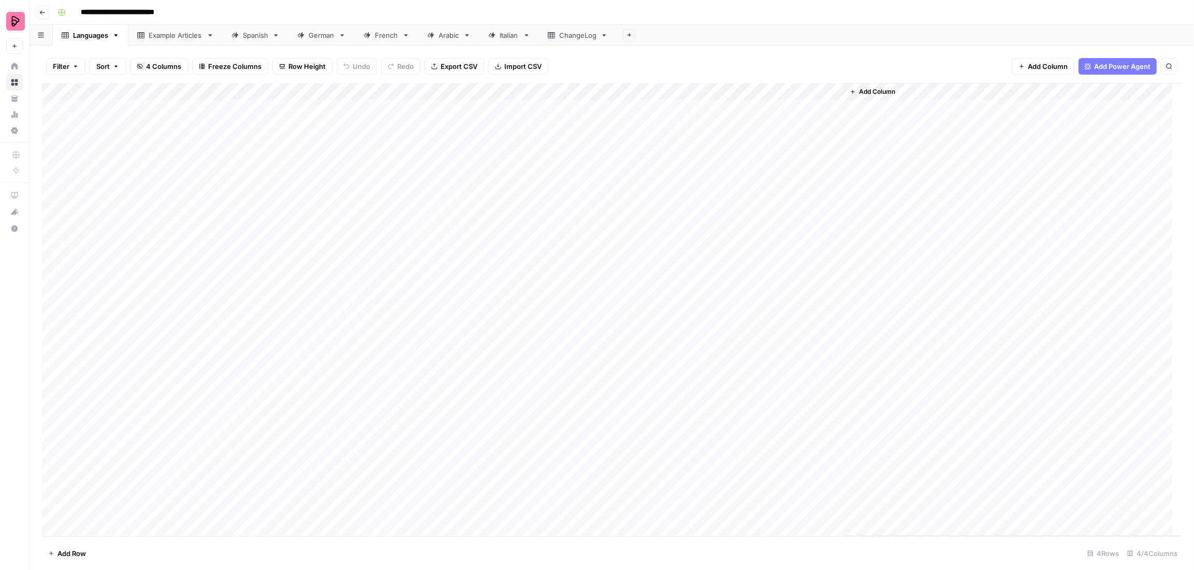
click at [161, 40] on div "Example Articles" at bounding box center [176, 35] width 54 height 10
click at [214, 299] on div "Add Column" at bounding box center [612, 285] width 1140 height 404
click at [214, 299] on textarea "**********" at bounding box center [168, 303] width 220 height 14
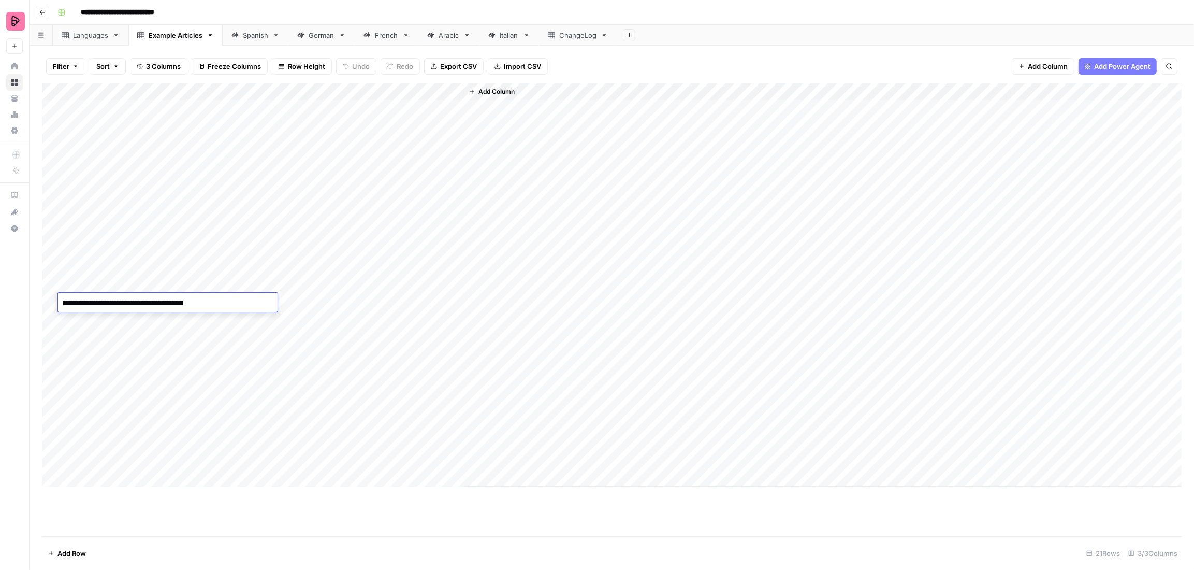
click at [250, 299] on textarea "**********" at bounding box center [168, 303] width 220 height 14
click at [207, 193] on div "Add Column" at bounding box center [612, 285] width 1140 height 404
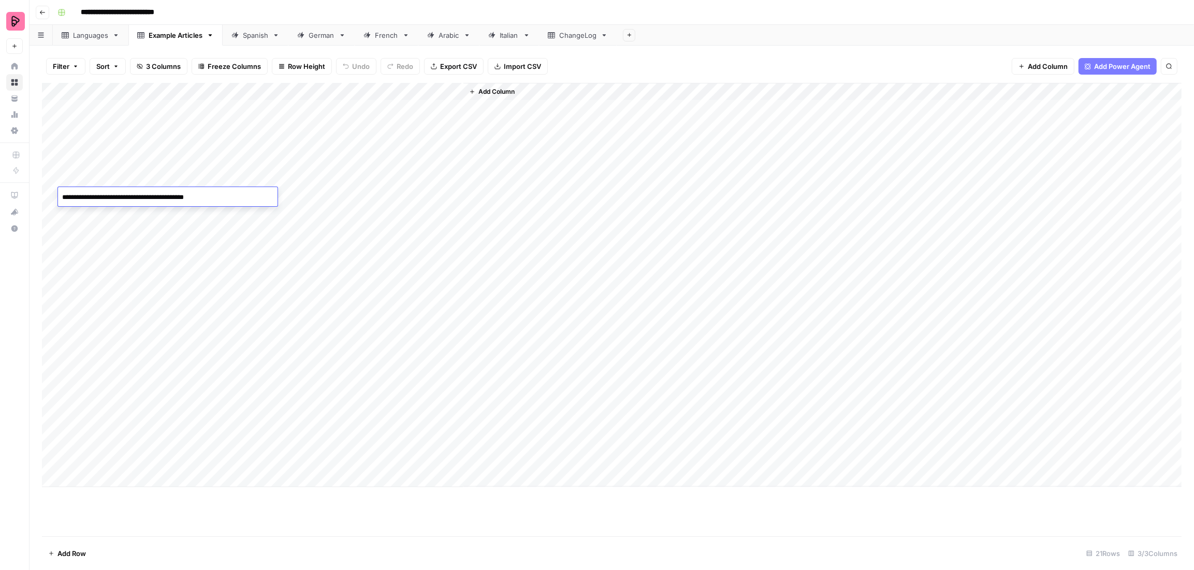
click at [207, 193] on textarea "**********" at bounding box center [168, 197] width 220 height 14
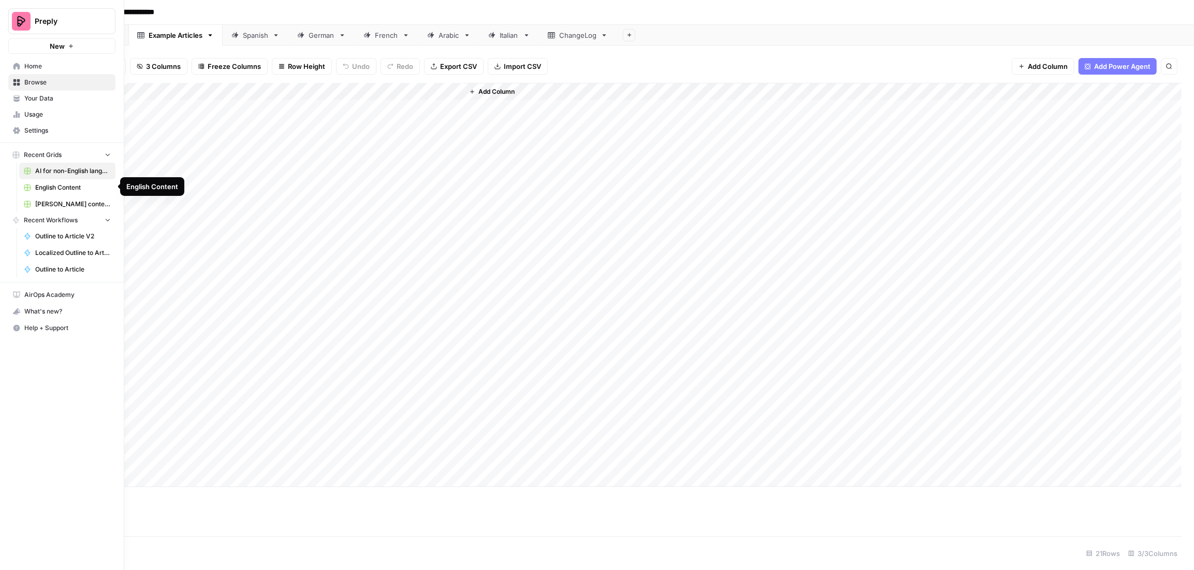
click at [43, 190] on span "English Content" at bounding box center [73, 187] width 76 height 9
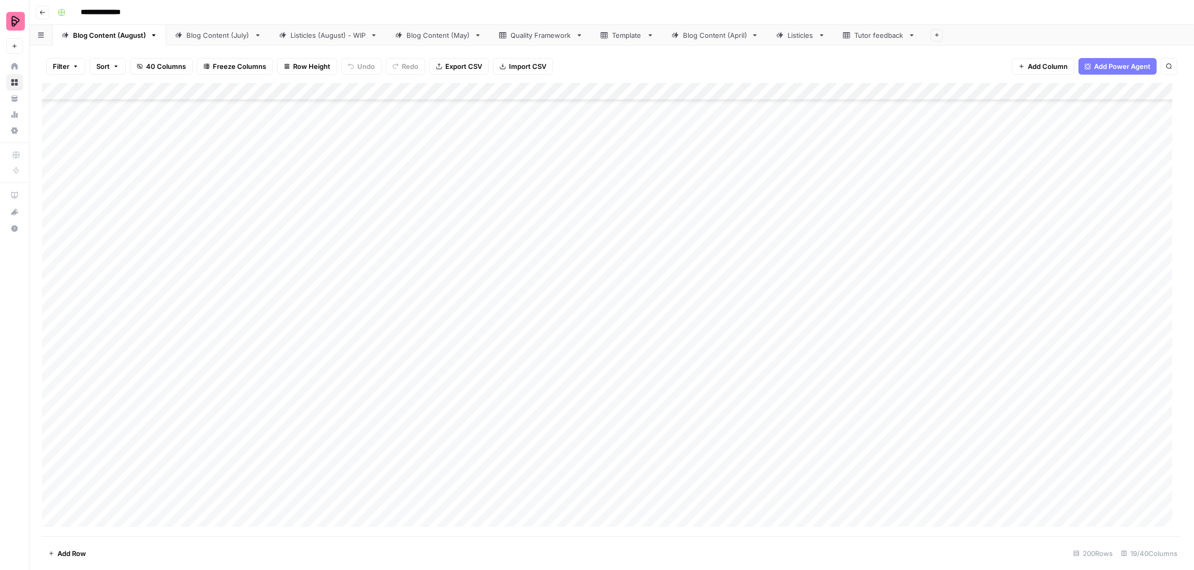
scroll to position [1200, 0]
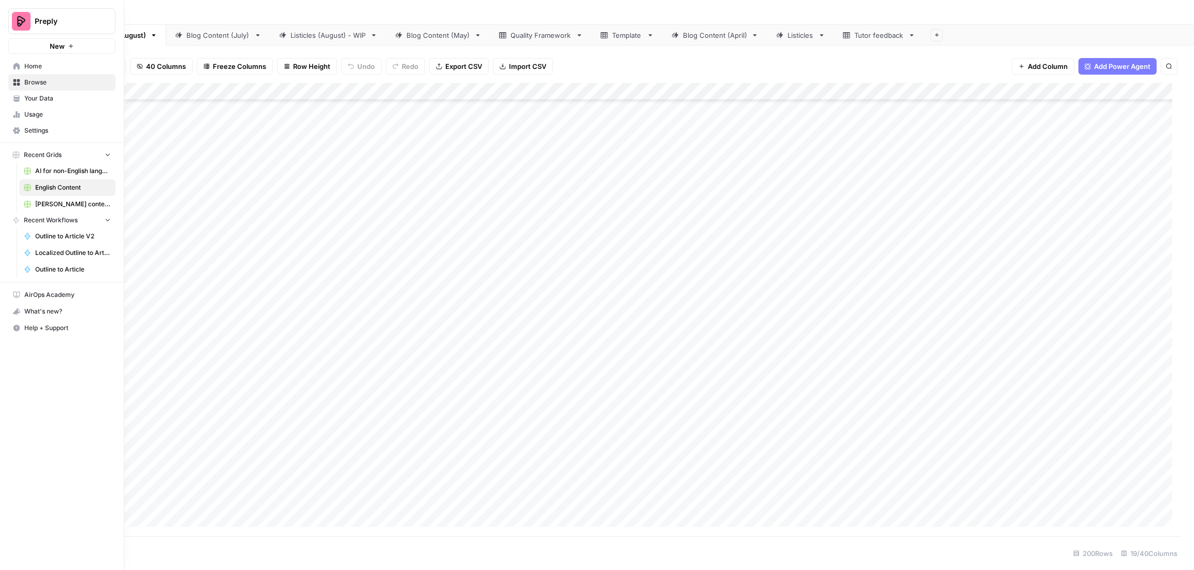
click at [37, 98] on span "Your Data" at bounding box center [67, 98] width 86 height 9
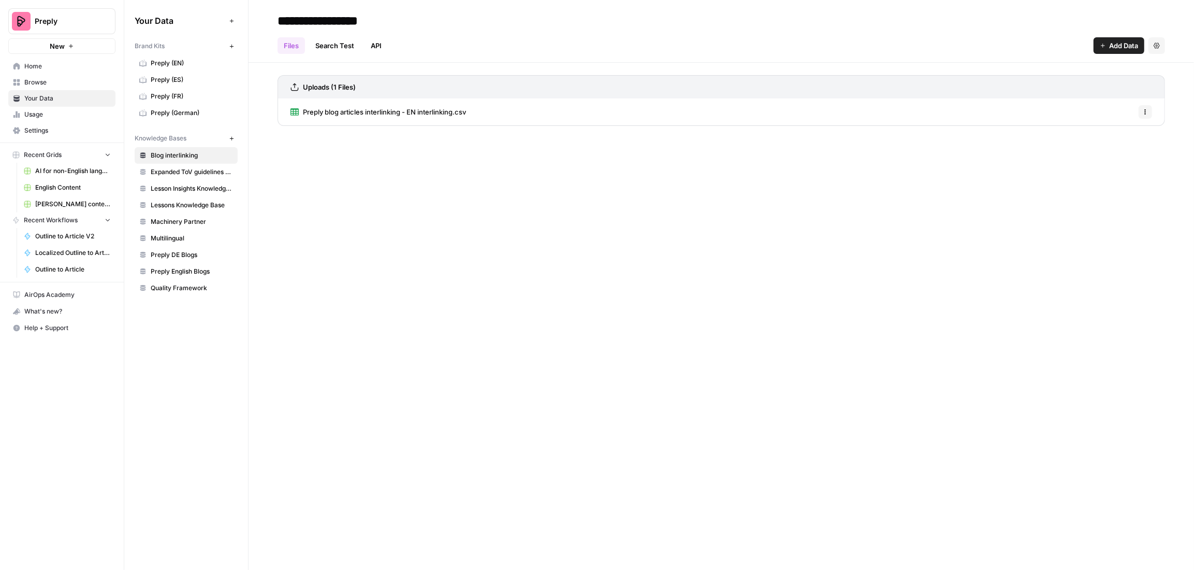
click at [184, 237] on span "Multilingual" at bounding box center [192, 238] width 82 height 9
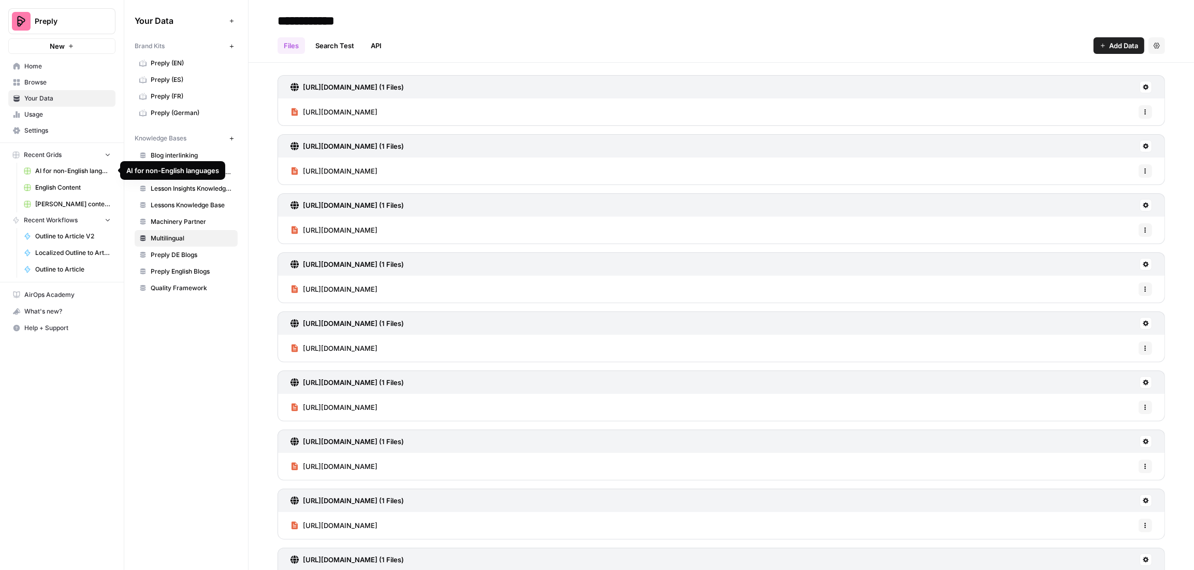
click at [63, 181] on link "English Content" at bounding box center [67, 187] width 96 height 17
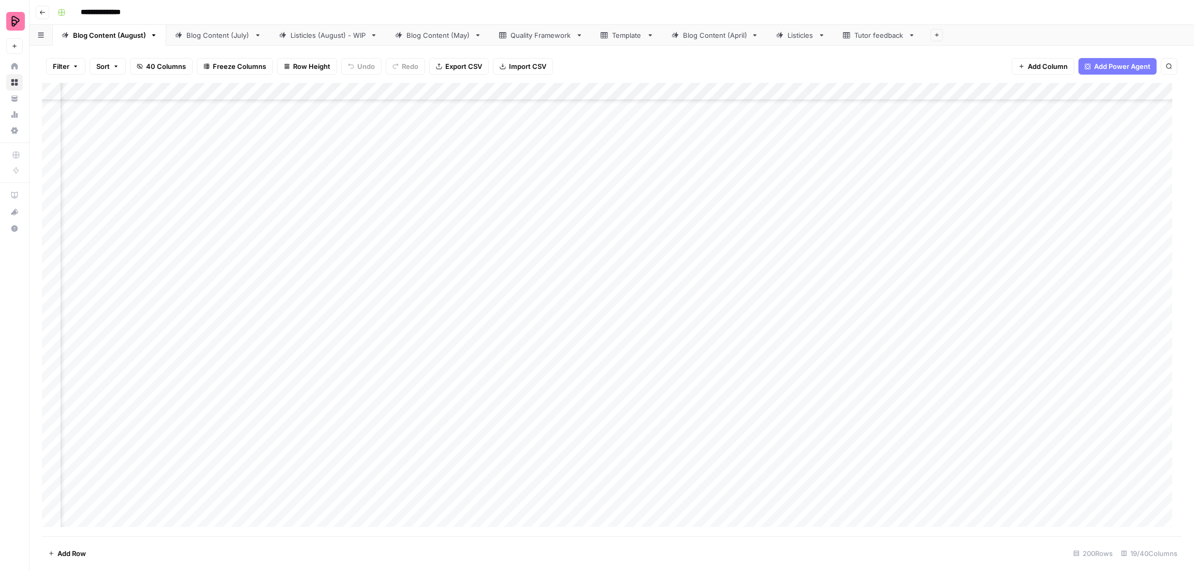
scroll to position [314, 0]
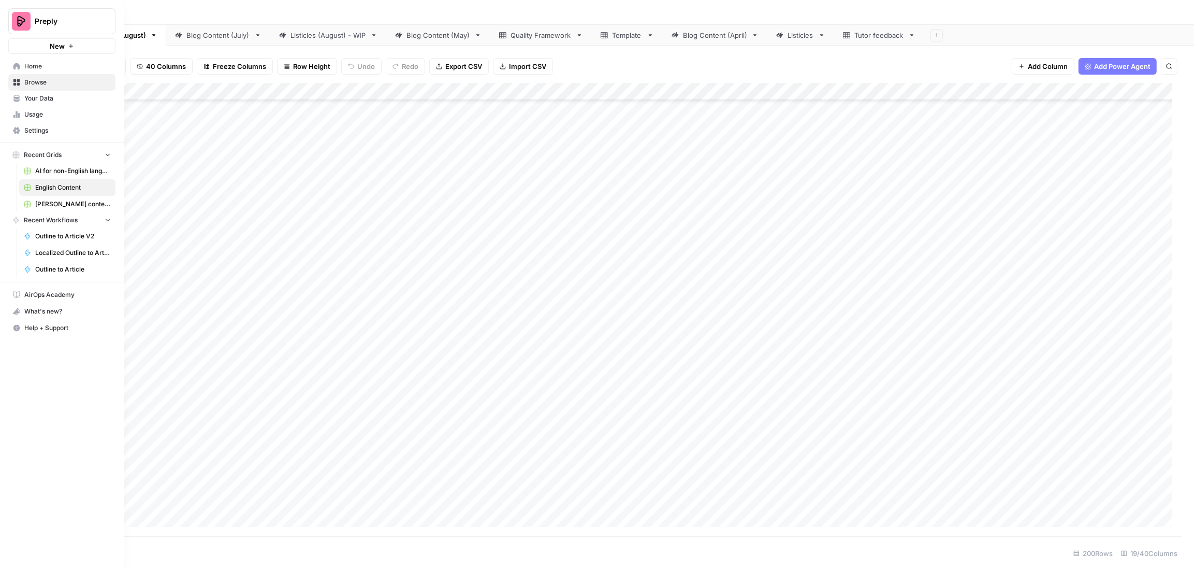
click at [68, 185] on span "English Content" at bounding box center [73, 187] width 76 height 9
click at [62, 170] on span "AI for non-English languages" at bounding box center [73, 170] width 76 height 9
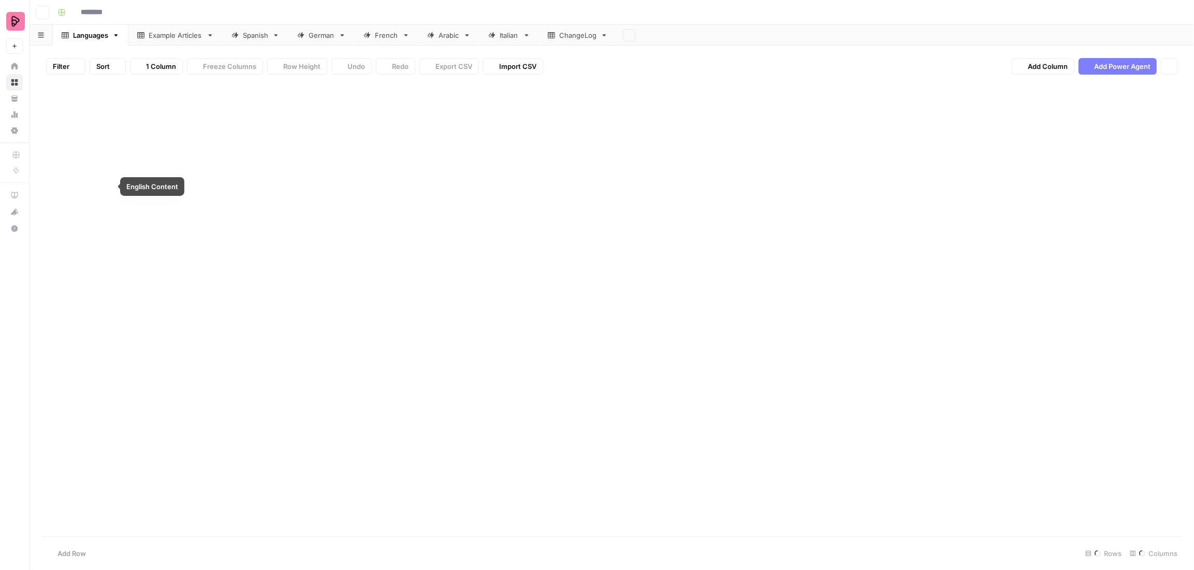
type input "**********"
click at [385, 39] on div "French" at bounding box center [386, 35] width 23 height 10
click at [237, 313] on div "Add Column" at bounding box center [612, 309] width 1140 height 453
click at [212, 318] on div "Add Column" at bounding box center [612, 309] width 1140 height 453
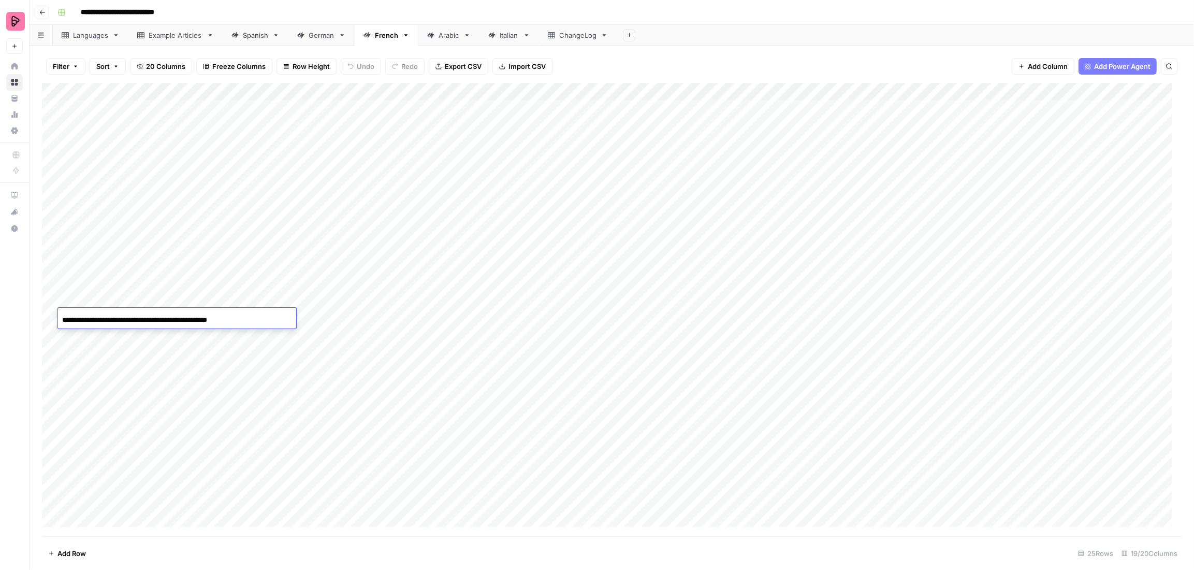
scroll to position [0, 19]
click at [236, 318] on div "**********" at bounding box center [177, 320] width 238 height 18
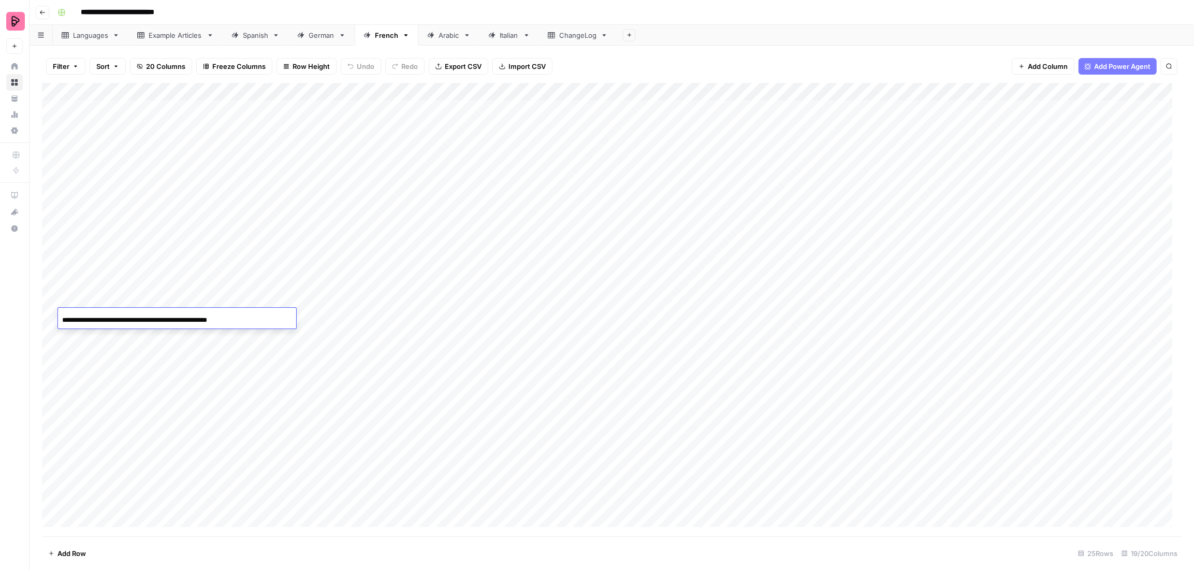
copy body
click at [565, 484] on div "Add Column" at bounding box center [612, 309] width 1140 height 453
click at [564, 377] on div "Add Column" at bounding box center [612, 309] width 1140 height 453
click at [346, 341] on div "Add Column" at bounding box center [612, 309] width 1140 height 453
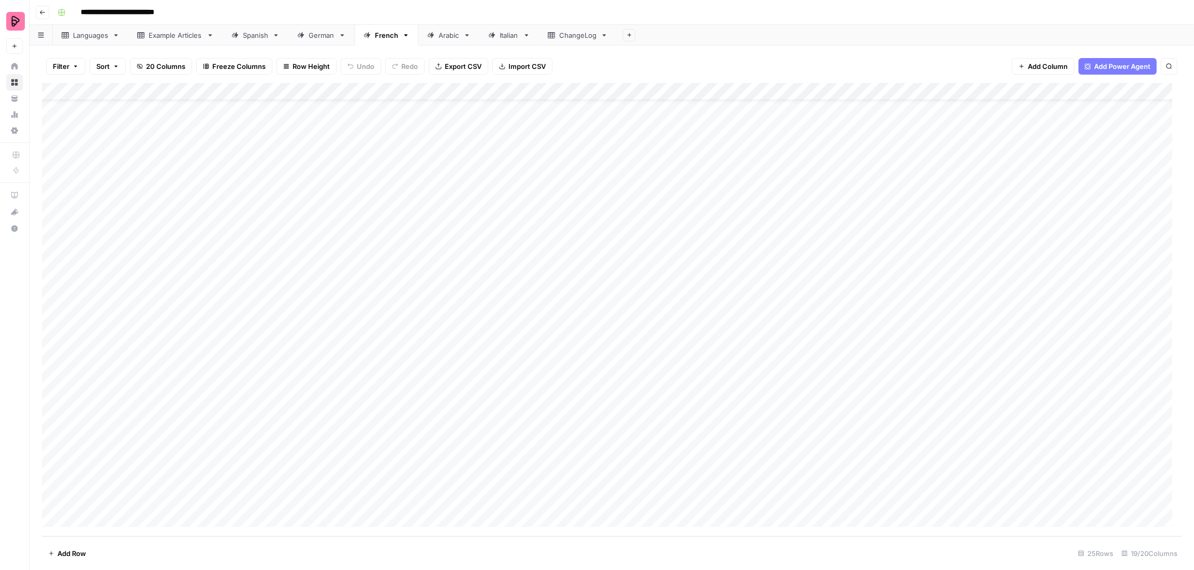
click at [158, 512] on div "Add Column" at bounding box center [612, 309] width 1140 height 453
type input "**********"
click at [372, 510] on div "Add Column" at bounding box center [612, 309] width 1140 height 453
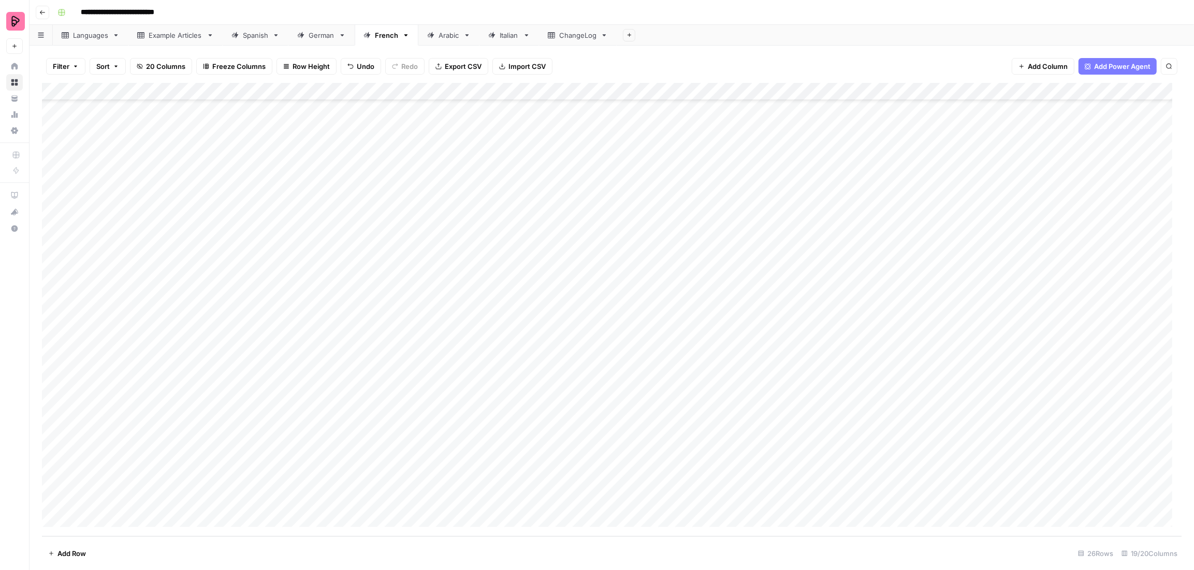
scroll to position [65, 0]
click at [182, 480] on div "Add Column" at bounding box center [612, 309] width 1140 height 453
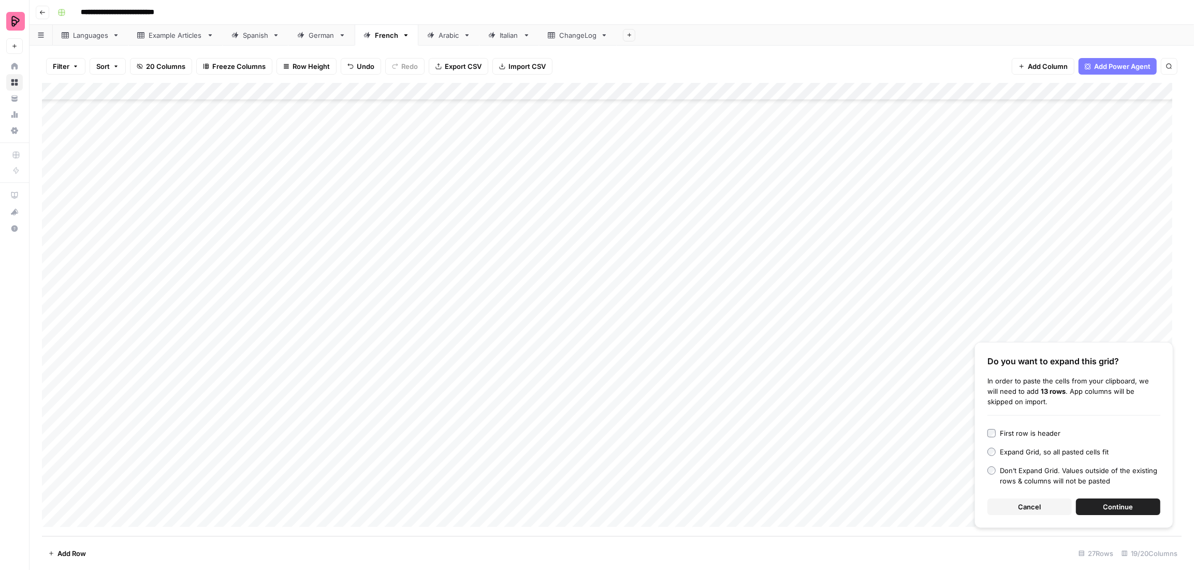
click at [1134, 510] on button "Continue" at bounding box center [1118, 506] width 84 height 17
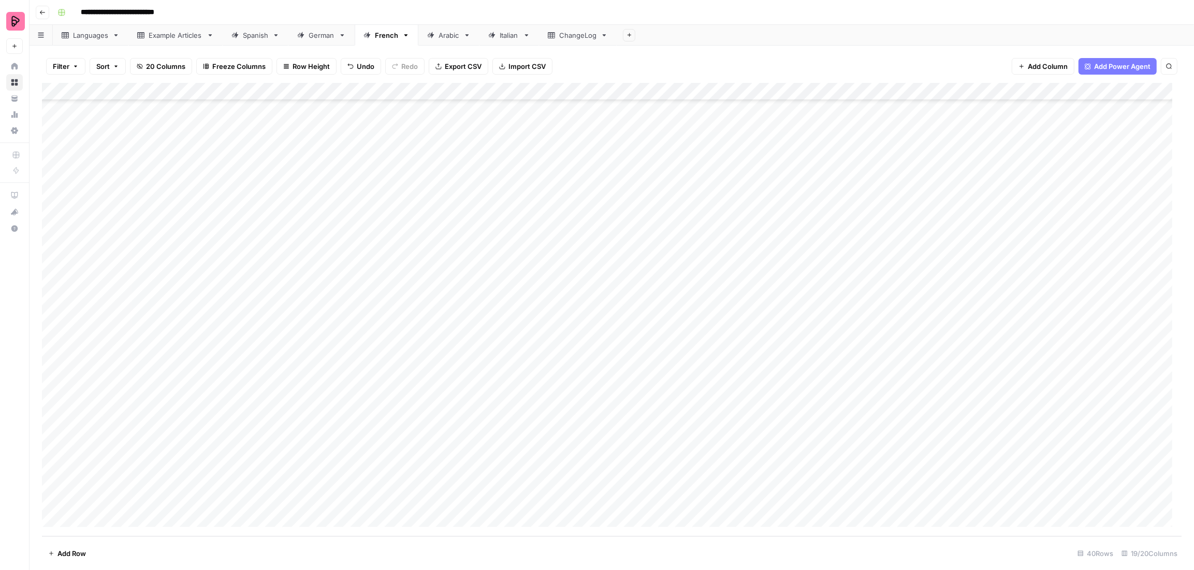
drag, startPoint x: 449, startPoint y: 257, endPoint x: 426, endPoint y: 478, distance: 222.3
click at [426, 478] on div "Add Column" at bounding box center [612, 309] width 1140 height 453
click at [635, 393] on div "Add Column" at bounding box center [612, 309] width 1140 height 453
click at [526, 449] on div "Add Column" at bounding box center [612, 309] width 1140 height 453
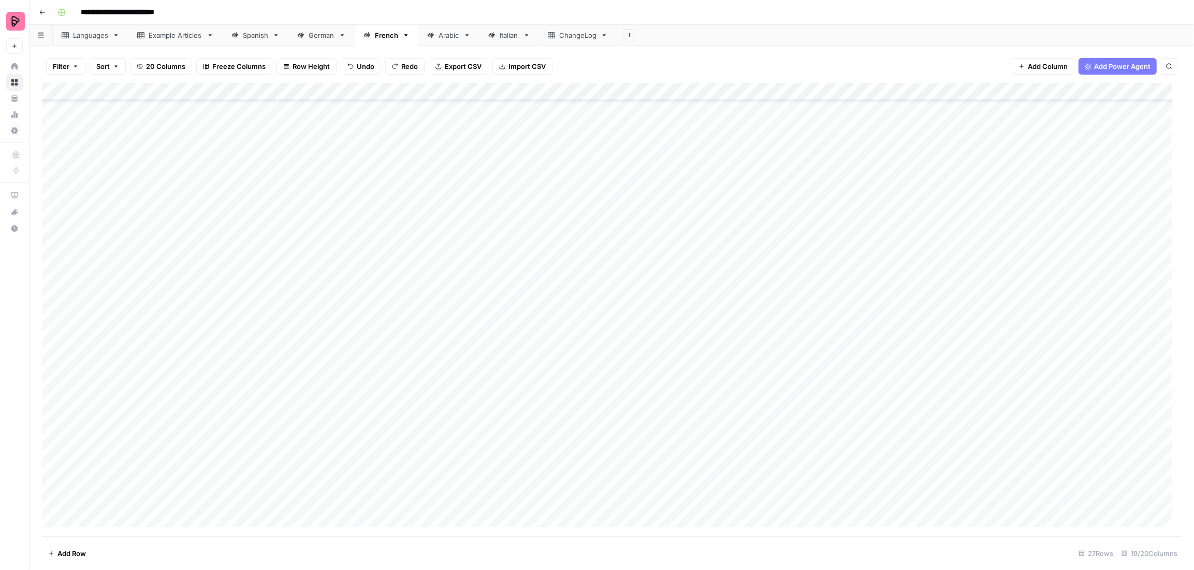
click at [526, 449] on div "Add Column" at bounding box center [612, 309] width 1140 height 453
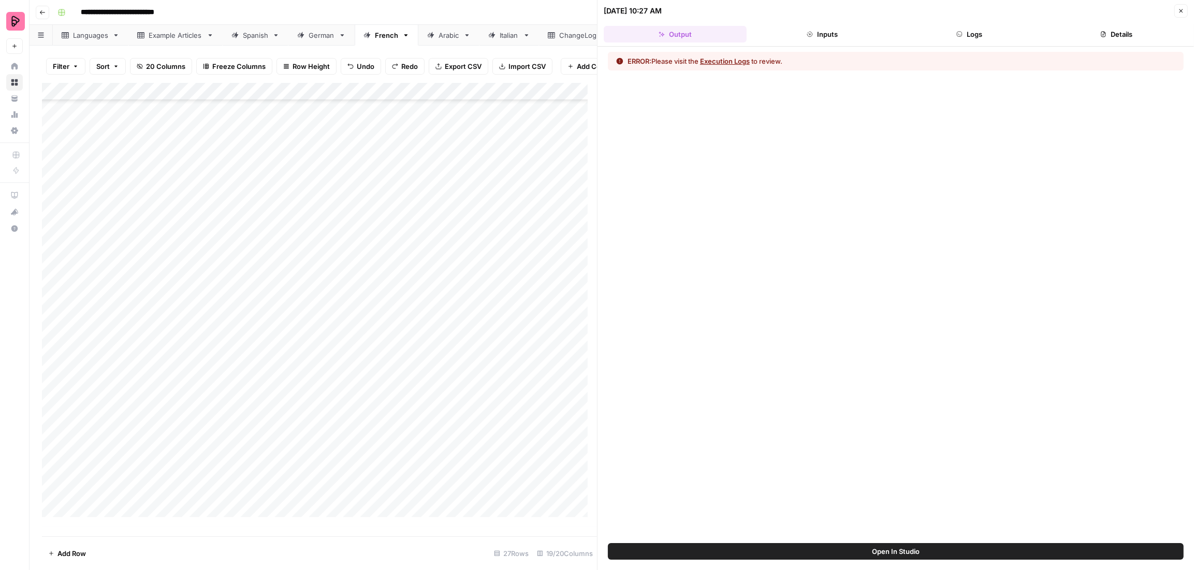
click at [999, 34] on button "Logs" at bounding box center [969, 34] width 143 height 17
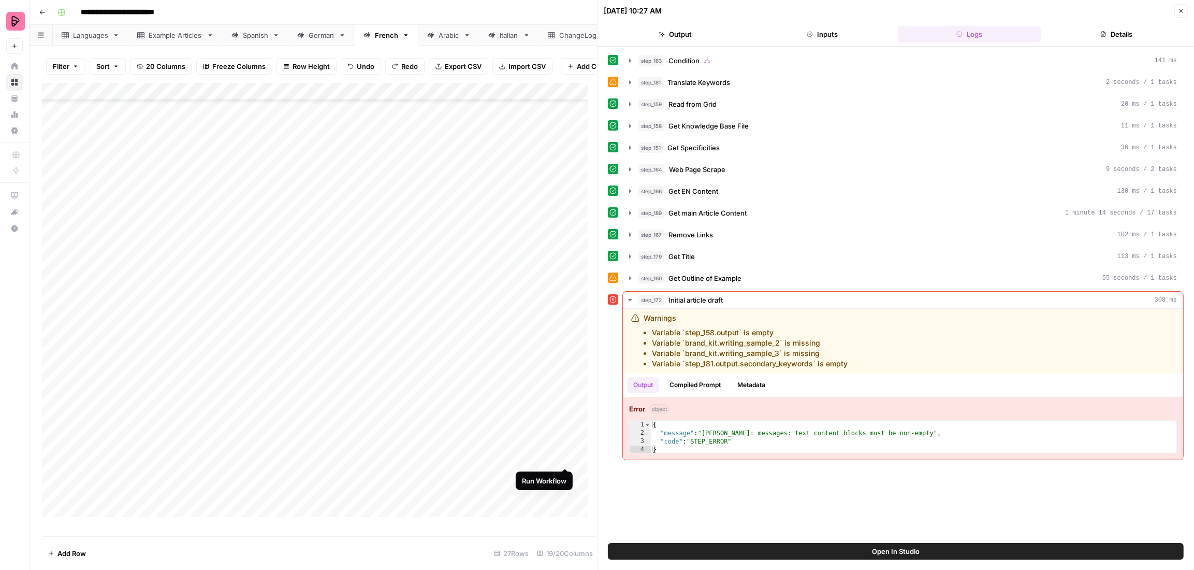
click at [563, 460] on div "Add Column" at bounding box center [319, 305] width 555 height 444
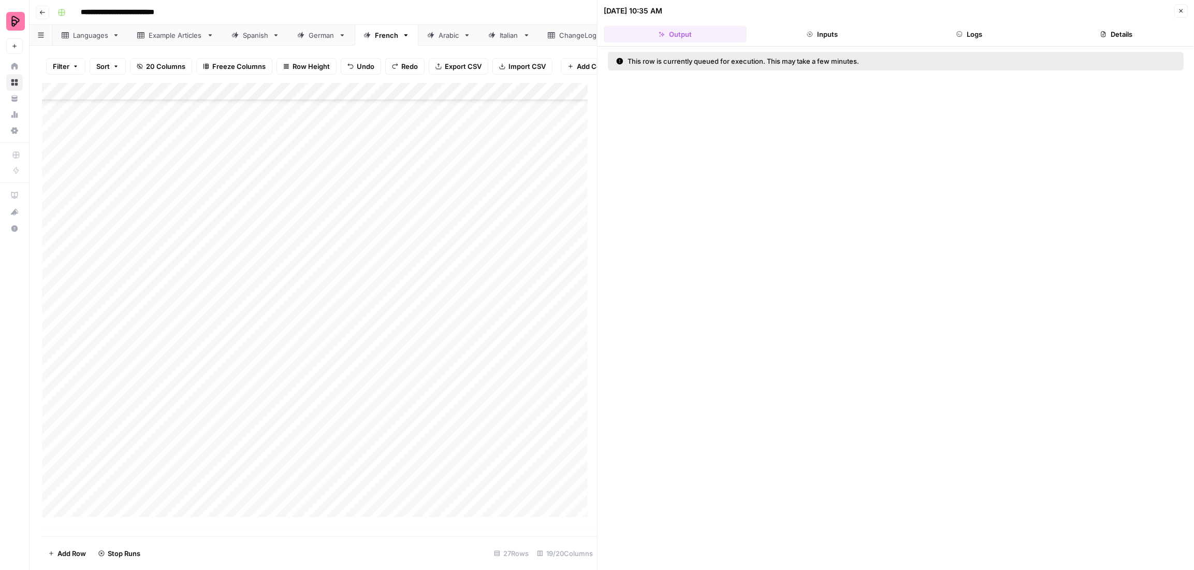
click at [1180, 11] on icon "button" at bounding box center [1182, 11] width 4 height 4
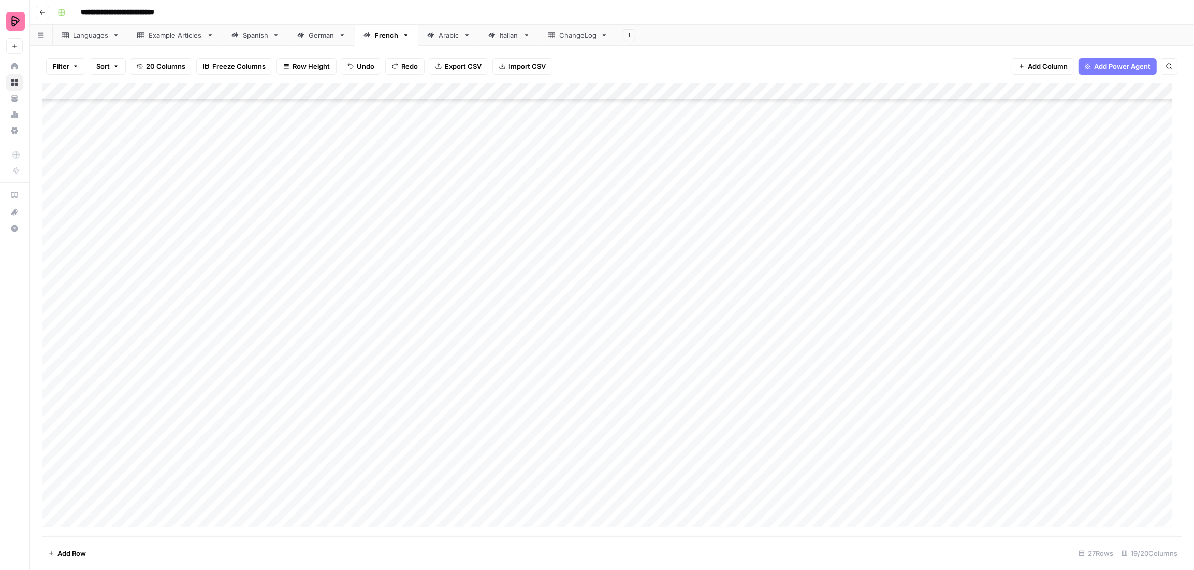
click at [218, 484] on div "Add Column" at bounding box center [612, 309] width 1140 height 453
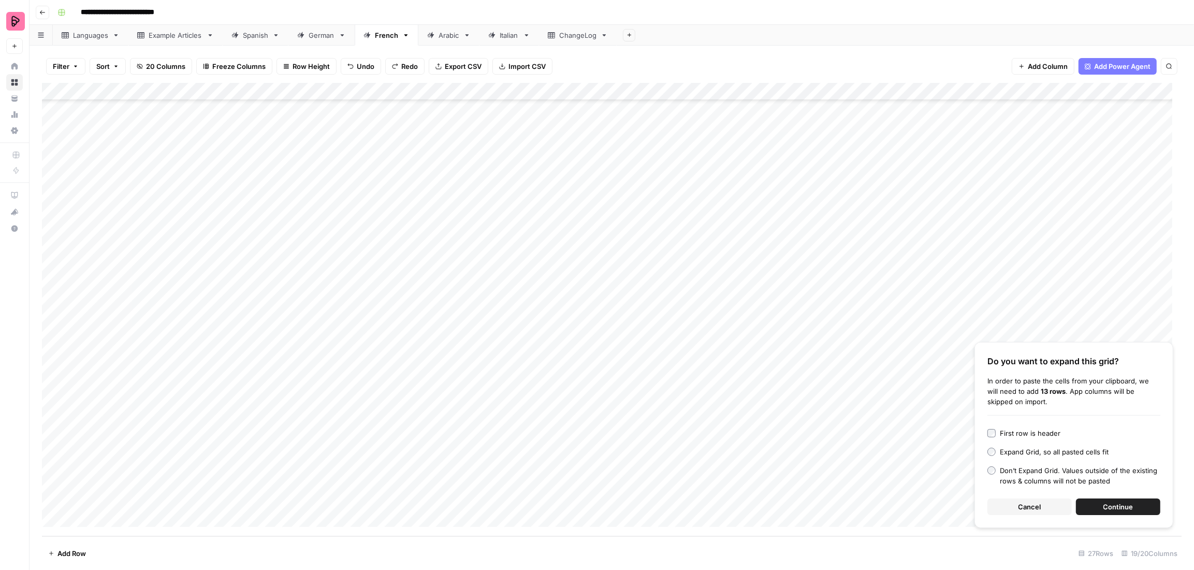
click at [1120, 506] on span "Continue" at bounding box center [1118, 506] width 30 height 10
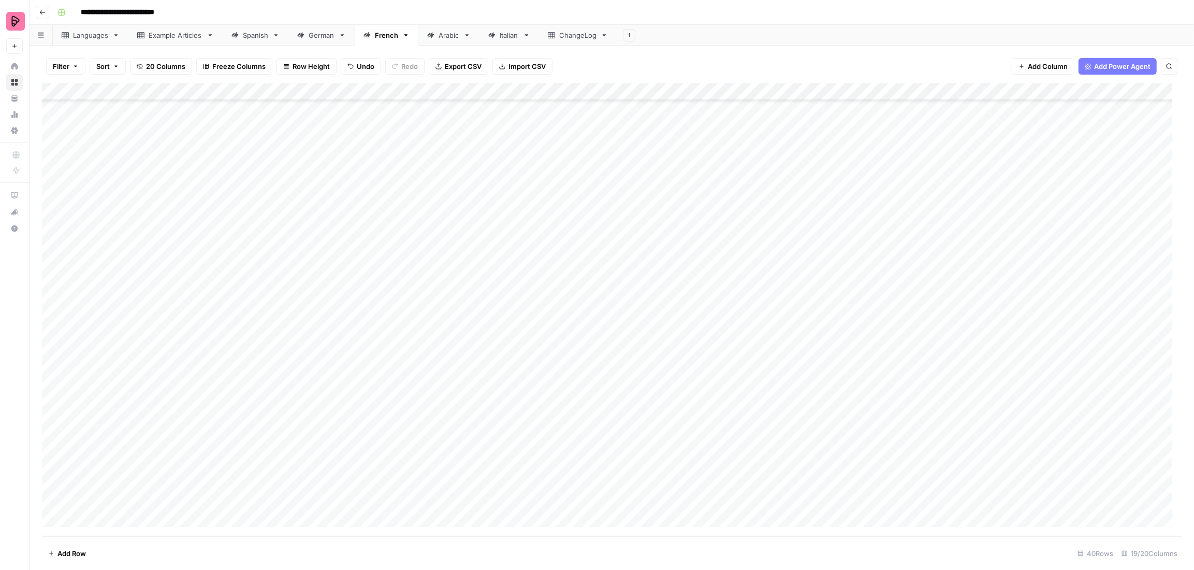
click at [530, 255] on div "Add Column" at bounding box center [612, 309] width 1140 height 453
click at [526, 272] on div "Add Column" at bounding box center [612, 309] width 1140 height 453
click at [531, 292] on div "Add Column" at bounding box center [612, 309] width 1140 height 453
click at [530, 304] on div "Add Column" at bounding box center [612, 309] width 1140 height 453
click at [530, 330] on div "Add Column" at bounding box center [612, 309] width 1140 height 453
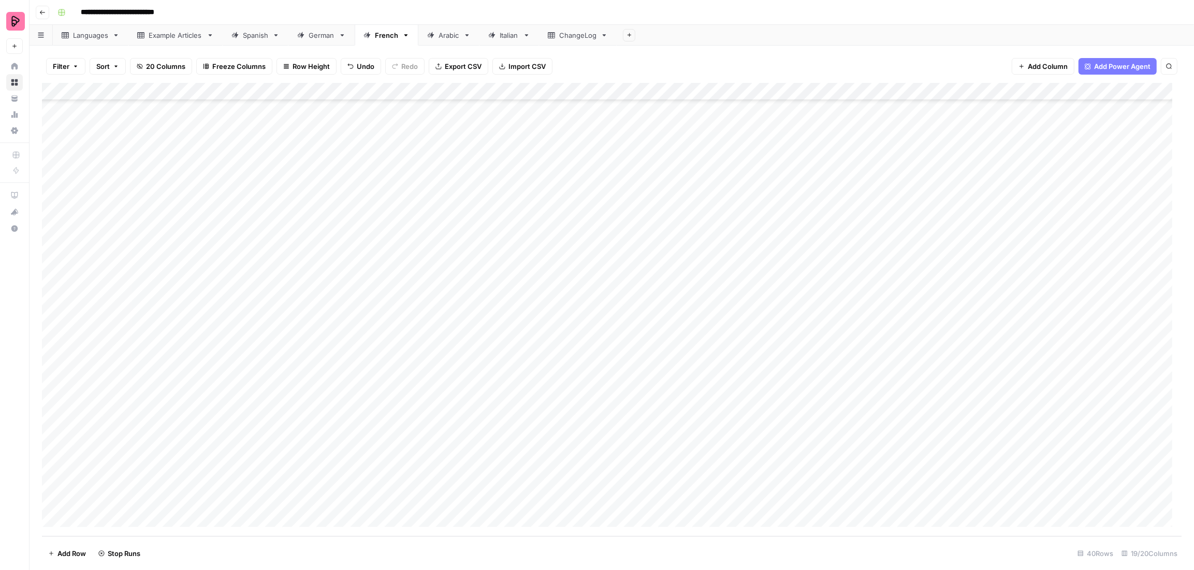
click at [529, 344] on div "Add Column" at bounding box center [612, 309] width 1140 height 453
click at [527, 359] on div "Add Column" at bounding box center [612, 309] width 1140 height 453
click at [526, 376] on div "Add Column" at bounding box center [612, 309] width 1140 height 453
click at [522, 396] on div "Add Column" at bounding box center [612, 309] width 1140 height 453
click at [523, 416] on div "Add Column" at bounding box center [612, 309] width 1140 height 453
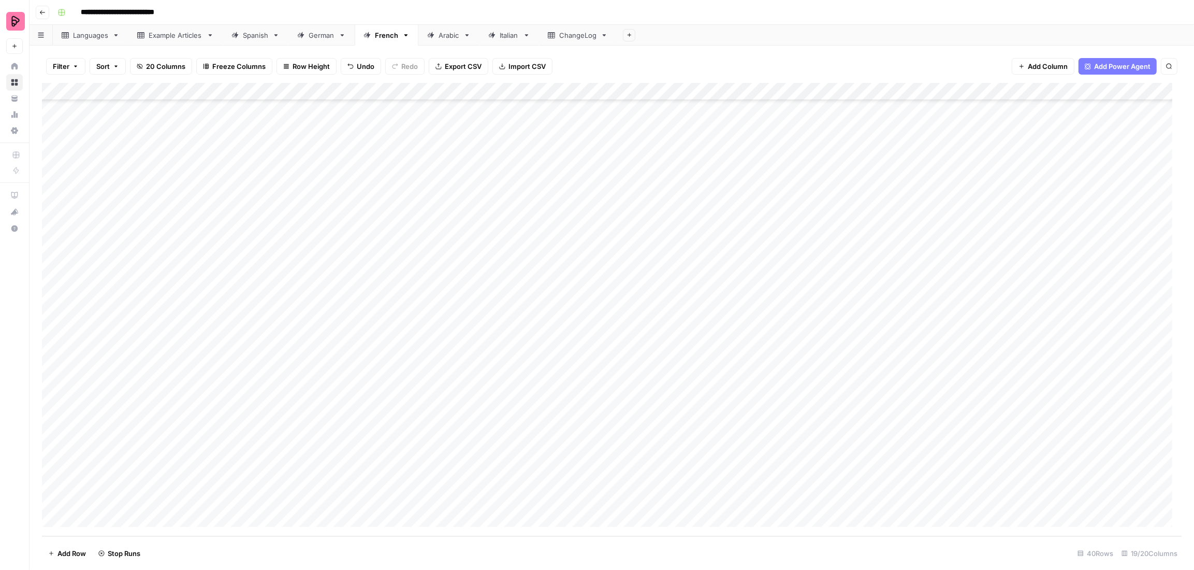
click at [524, 432] on div "Add Column" at bounding box center [612, 309] width 1140 height 453
click at [527, 450] on div "Add Column" at bounding box center [612, 309] width 1140 height 453
click at [524, 461] on div "Add Column" at bounding box center [612, 309] width 1140 height 453
click at [532, 484] on div "Add Column" at bounding box center [612, 309] width 1140 height 453
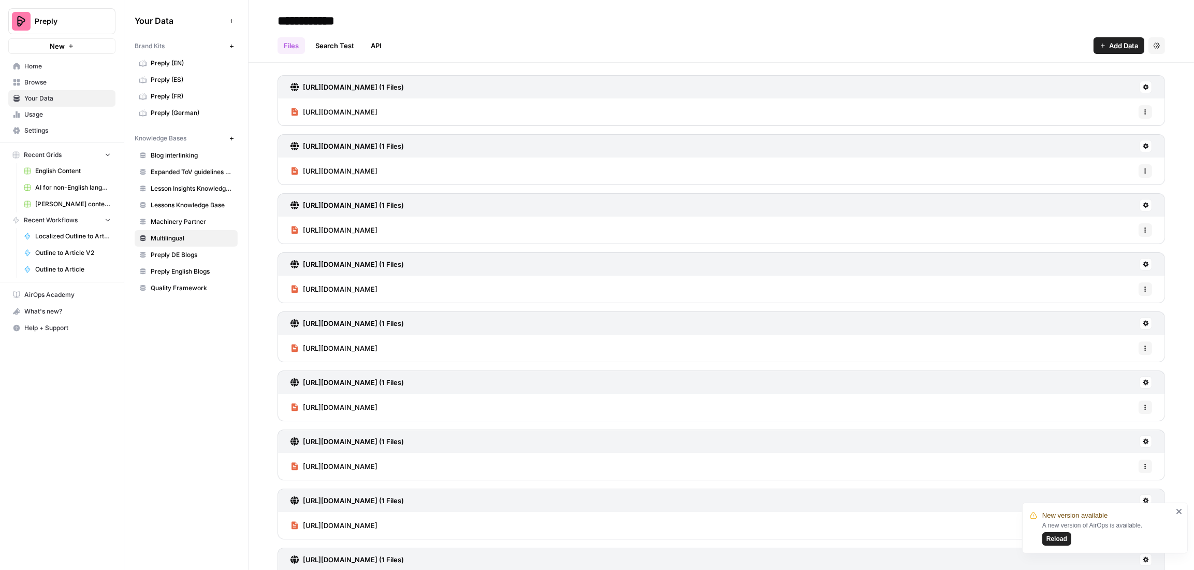
scroll to position [795, 0]
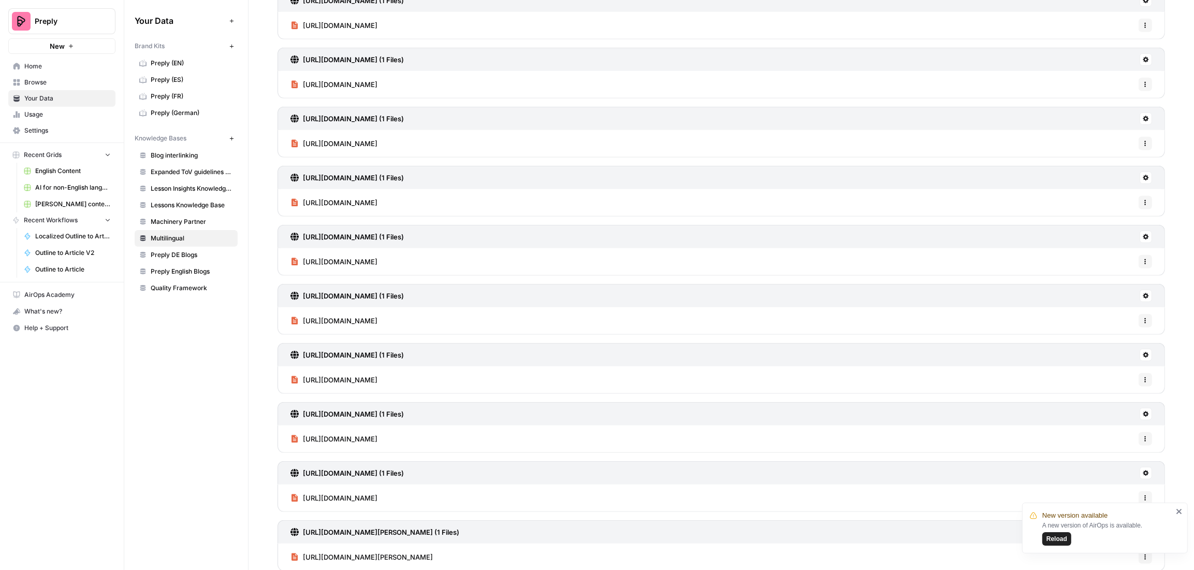
click at [1055, 542] on span "Reload" at bounding box center [1056, 538] width 21 height 9
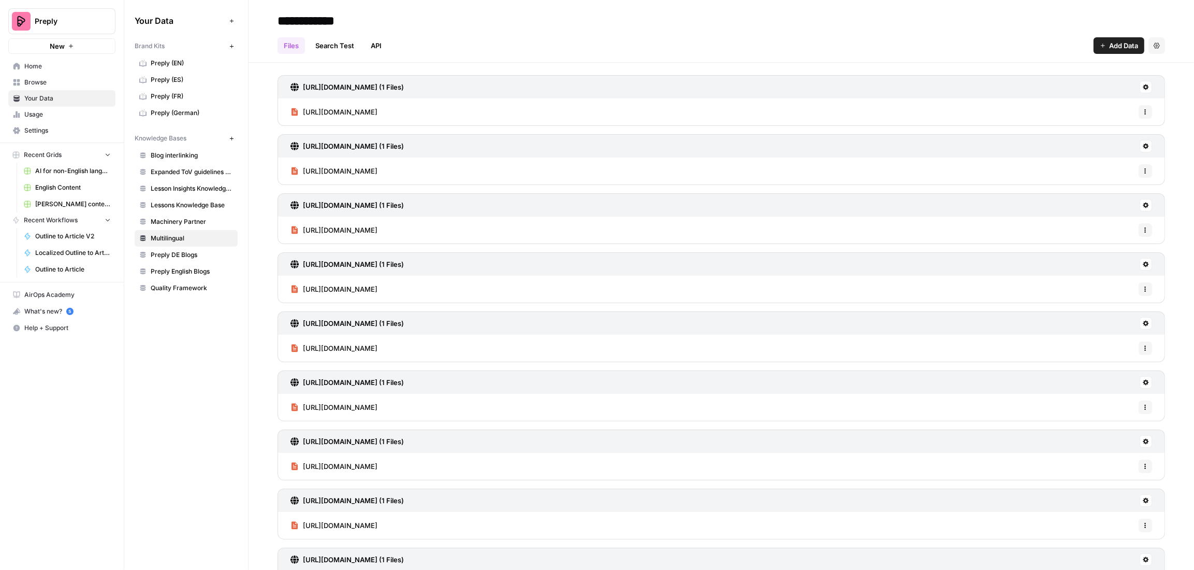
click at [77, 183] on span "English Content" at bounding box center [73, 187] width 76 height 9
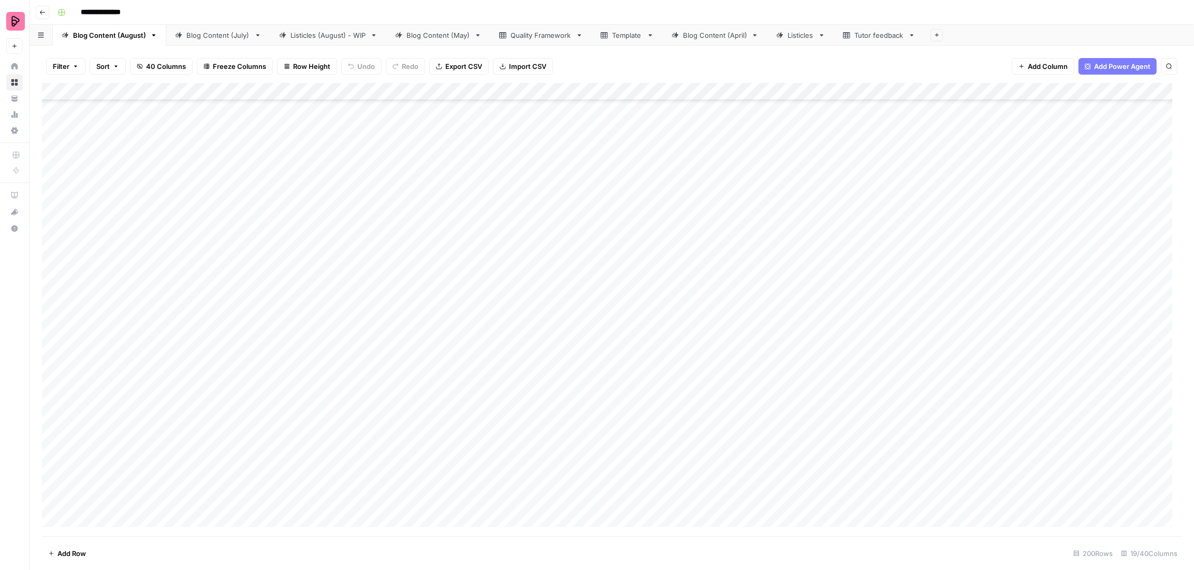
scroll to position [431, 0]
type input "******"
click at [1048, 93] on input "******" at bounding box center [1072, 96] width 114 height 12
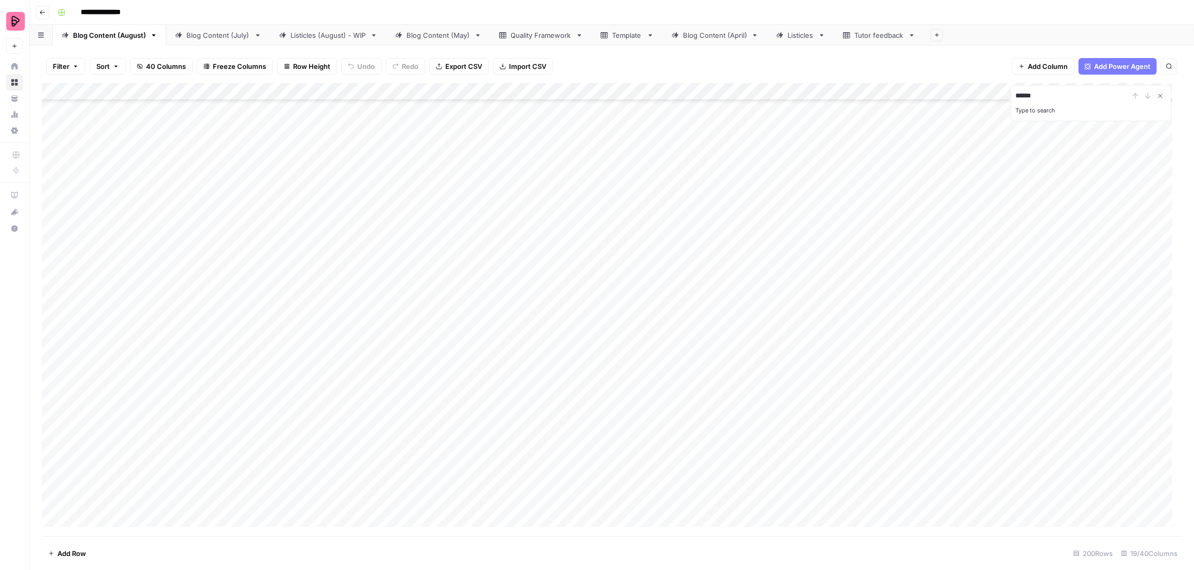
click at [1161, 95] on icon "Close Search" at bounding box center [1161, 96] width 4 height 4
click at [224, 40] on link "Blog Content (July)" at bounding box center [218, 35] width 104 height 21
type input "******"
click at [327, 39] on div "Listicles (August) - WIP" at bounding box center [328, 35] width 76 height 10
click at [422, 37] on div "Blog Content (May)" at bounding box center [438, 35] width 64 height 10
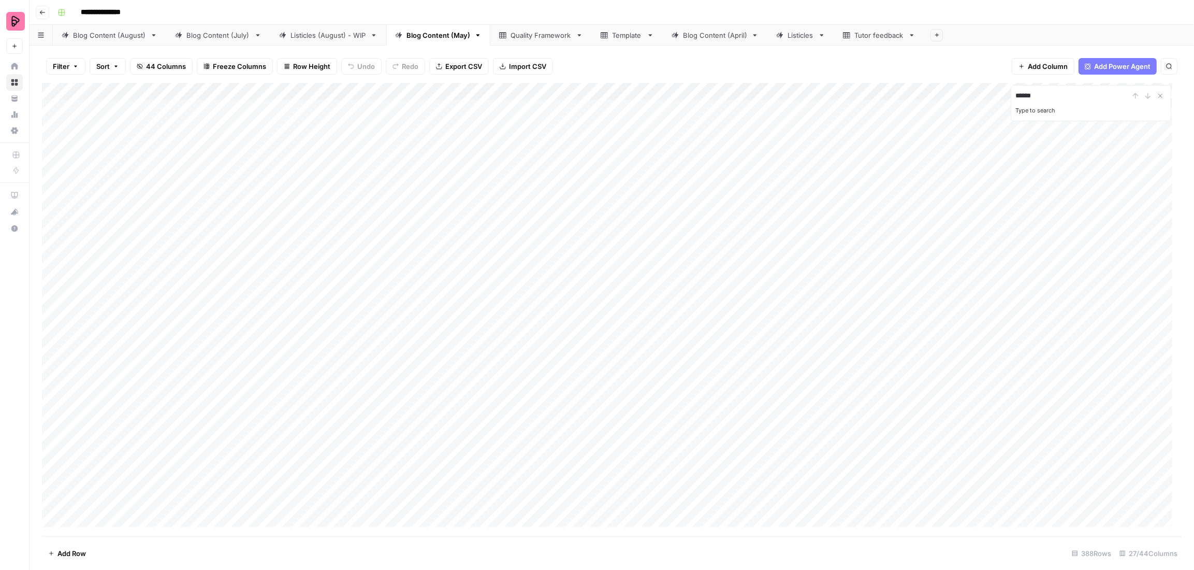
type input "******"
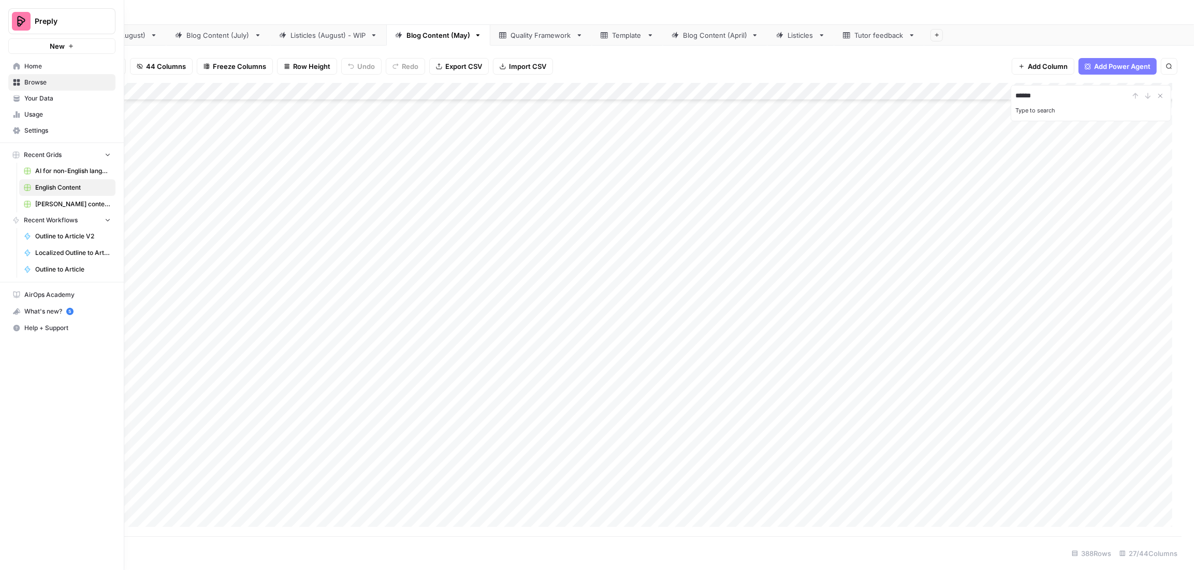
click at [73, 172] on span "AI for non-English languages" at bounding box center [73, 170] width 76 height 9
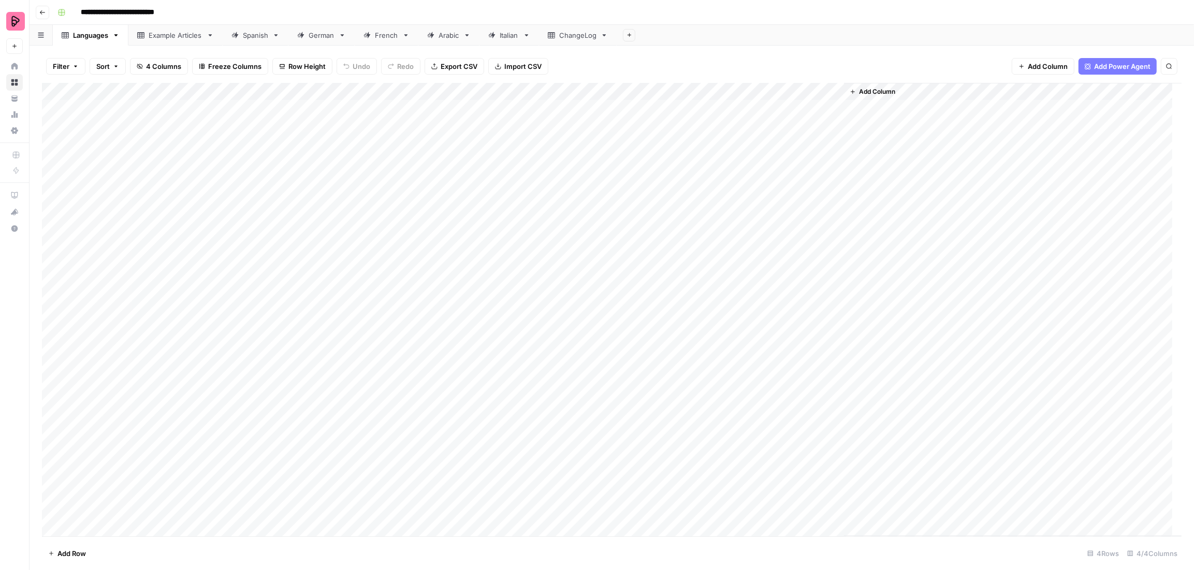
click at [192, 40] on link "Example Articles" at bounding box center [175, 35] width 94 height 21
click at [148, 482] on div "Add Column" at bounding box center [612, 285] width 1140 height 404
type textarea "**********"
click at [300, 483] on div "Add Column" at bounding box center [612, 293] width 1140 height 421
type textarea "******"
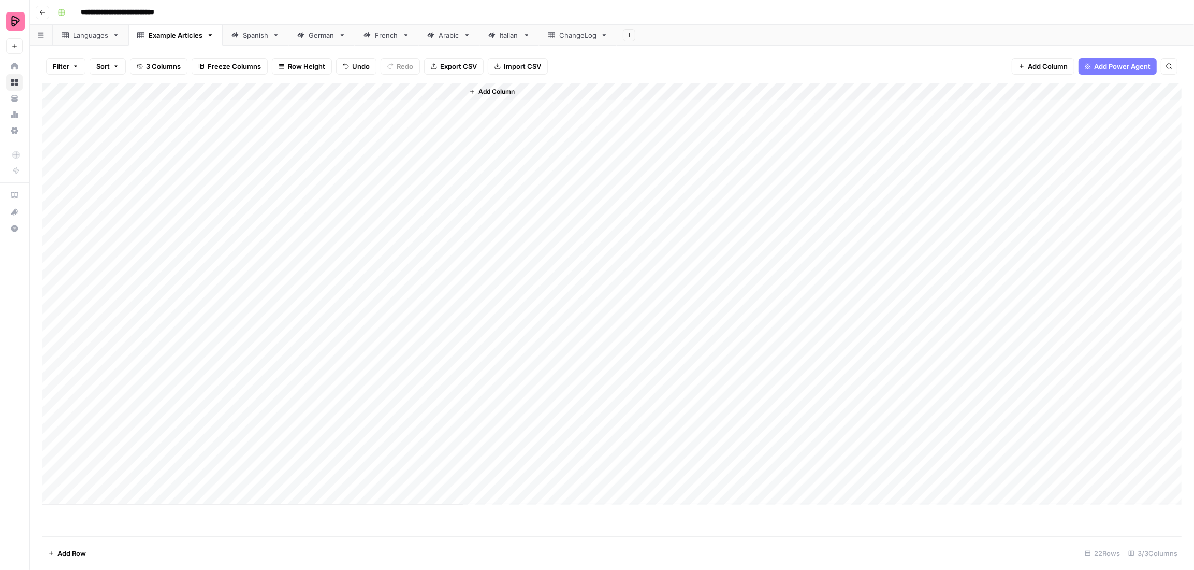
drag, startPoint x: 585, startPoint y: 469, endPoint x: 534, endPoint y: 472, distance: 50.8
click at [585, 469] on div "Add Column" at bounding box center [822, 293] width 718 height 421
click at [399, 478] on div "Add Column" at bounding box center [612, 293] width 1140 height 421
type textarea "******"
drag, startPoint x: 45, startPoint y: 478, endPoint x: 51, endPoint y: 405, distance: 72.8
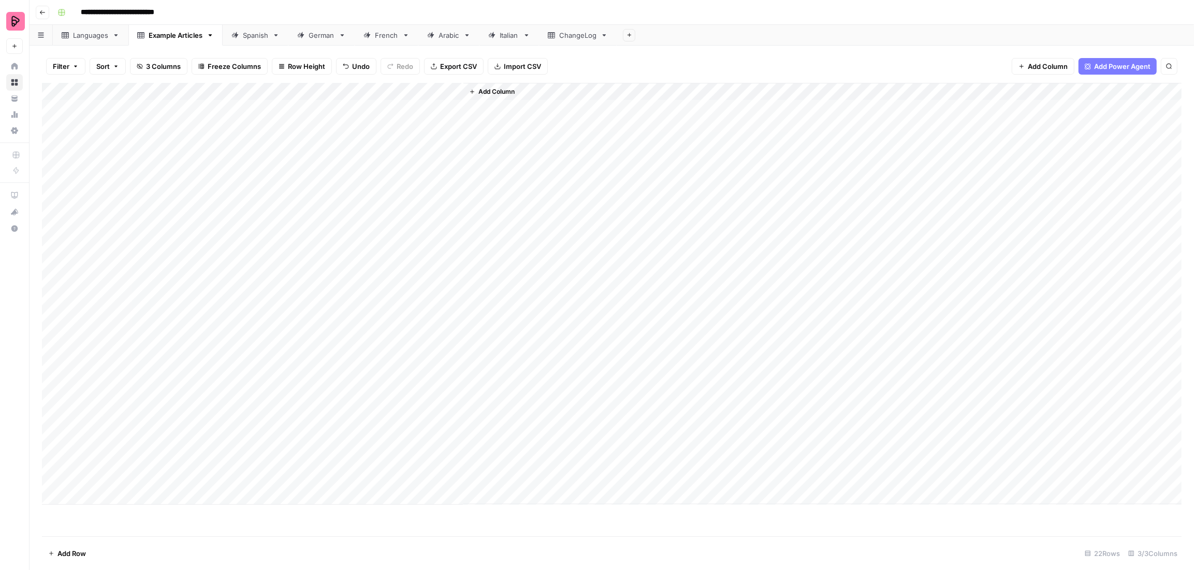
click at [51, 405] on div "Add Column" at bounding box center [612, 293] width 1140 height 421
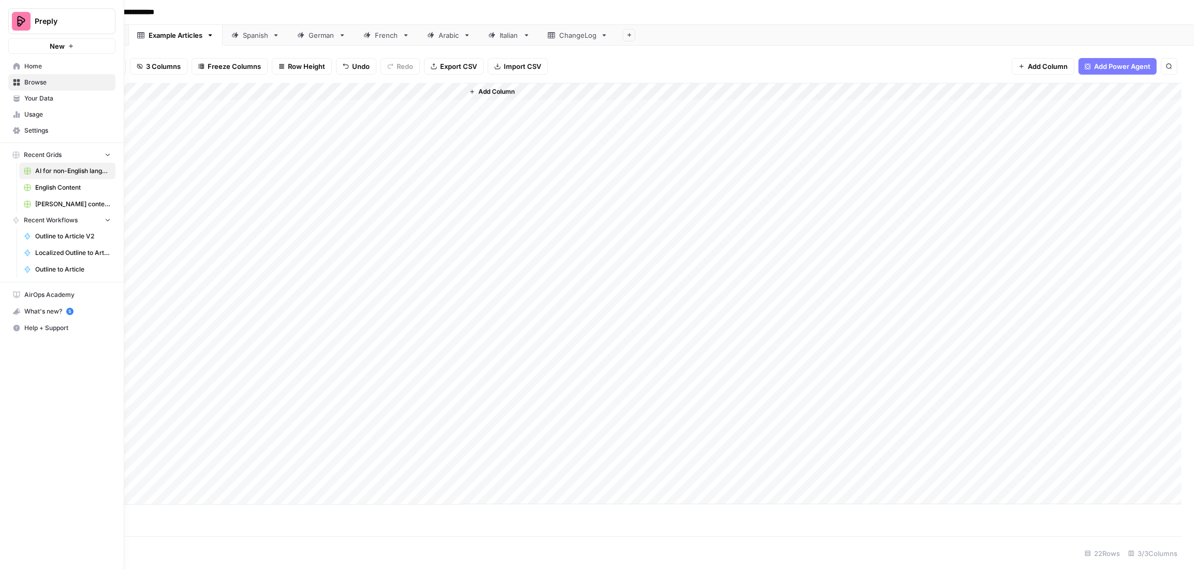
click at [36, 100] on span "Your Data" at bounding box center [67, 98] width 86 height 9
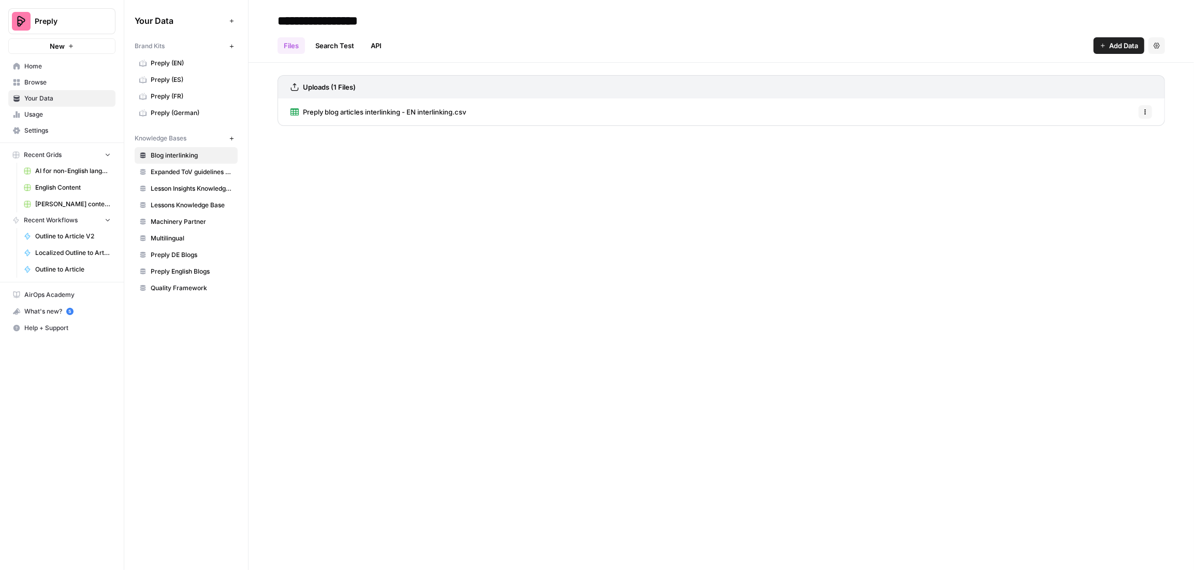
click at [168, 238] on span "Multilingual" at bounding box center [192, 238] width 82 height 9
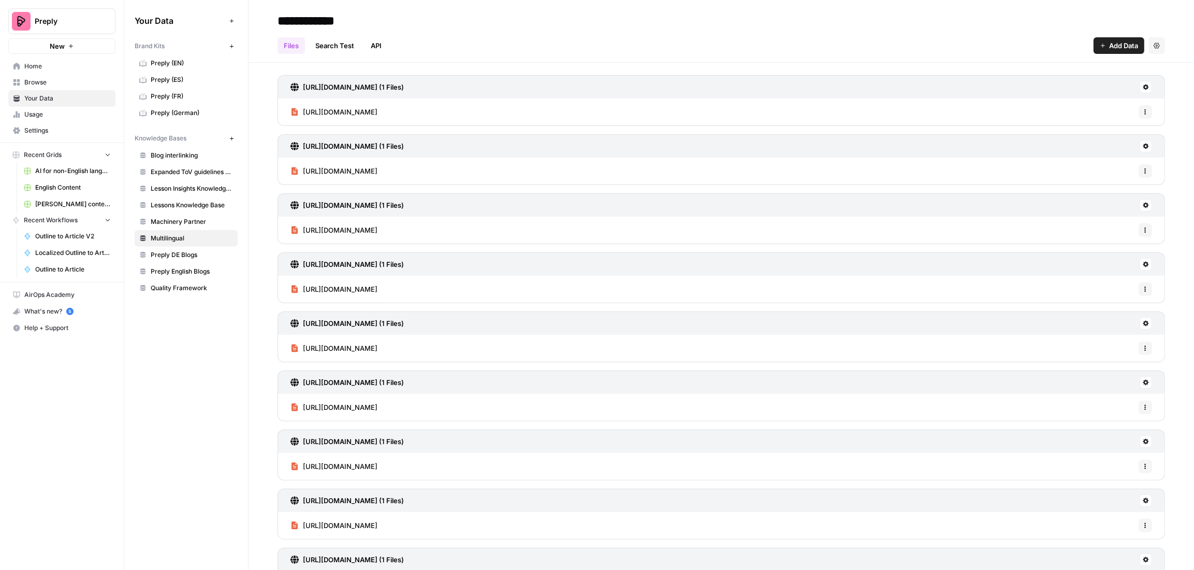
click at [1097, 46] on button "Add Data" at bounding box center [1119, 45] width 51 height 17
click at [1051, 83] on span "Web Scrape" at bounding box center [1075, 84] width 94 height 10
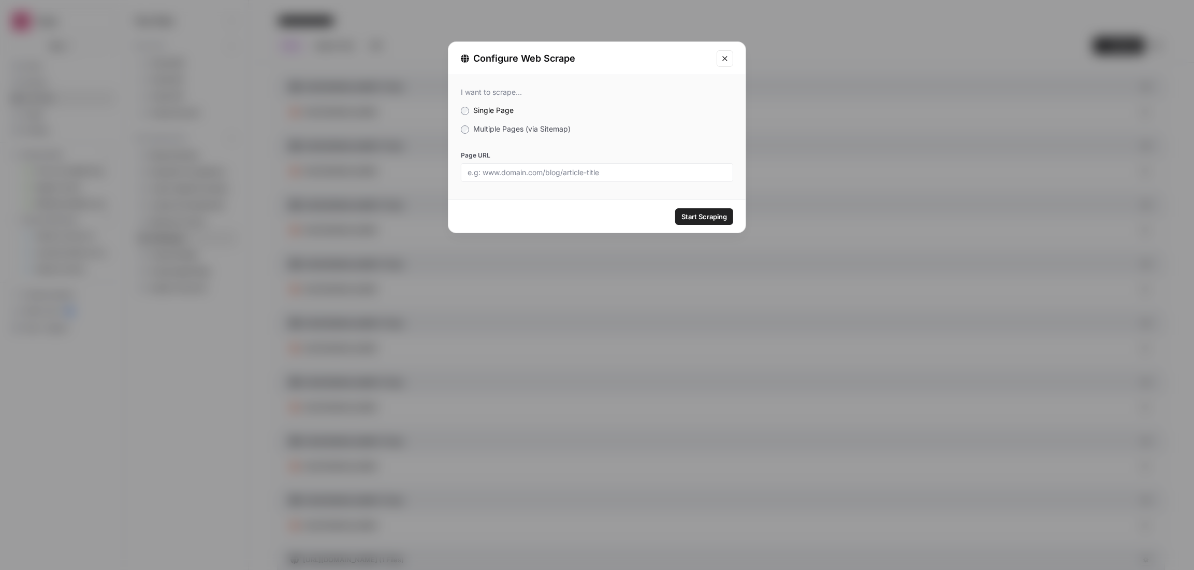
click at [514, 177] on div at bounding box center [597, 172] width 272 height 19
click at [573, 169] on input "Page URL" at bounding box center [597, 172] width 259 height 9
paste input "[URL][DOMAIN_NAME]"
type input "[URL][DOMAIN_NAME]"
click at [696, 214] on span "Start Scraping" at bounding box center [704, 216] width 46 height 10
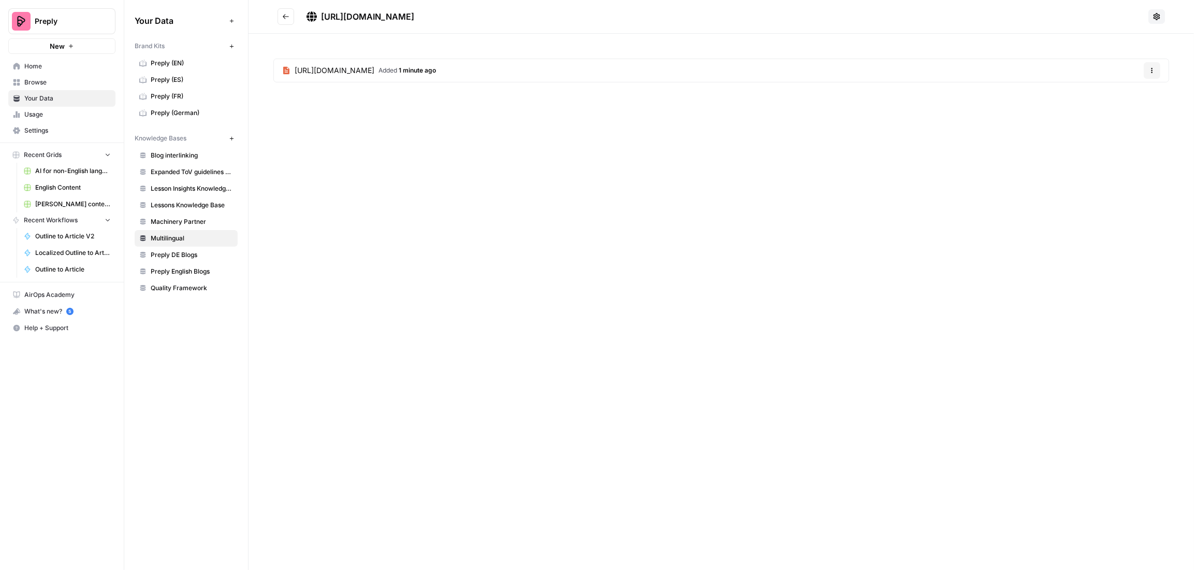
click at [290, 19] on button "Go back" at bounding box center [286, 16] width 17 height 17
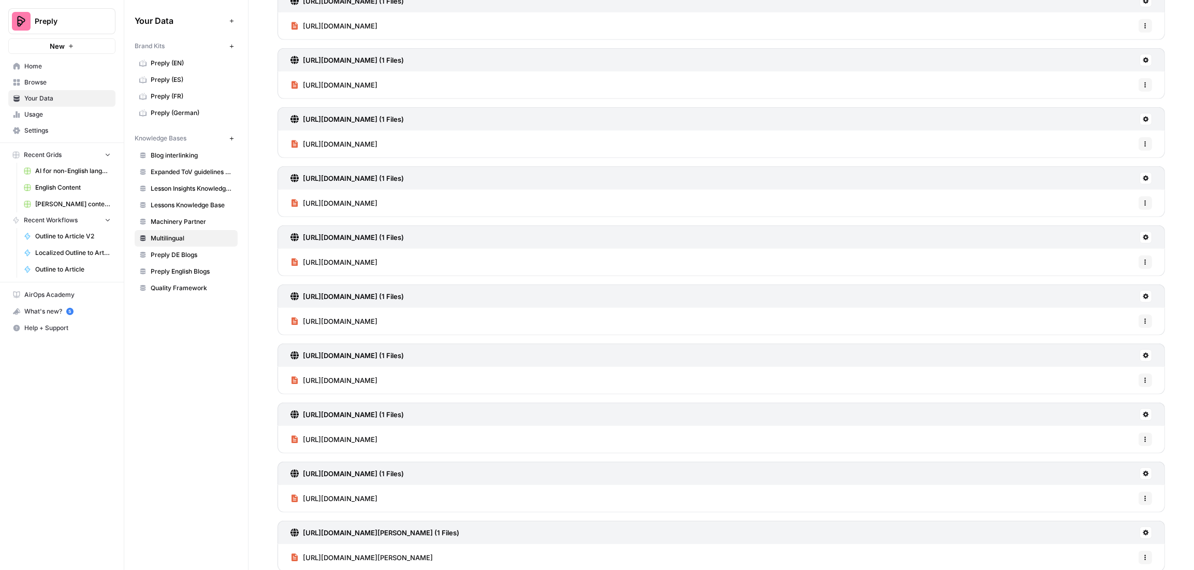
scroll to position [851, 0]
